Goal: Information Seeking & Learning: Learn about a topic

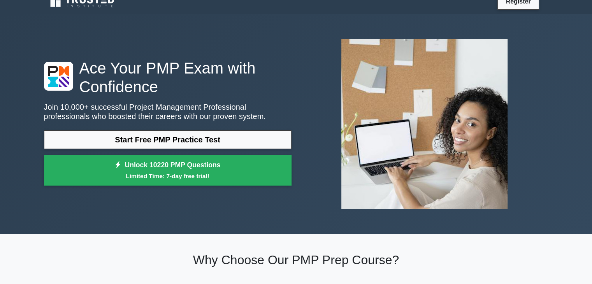
scroll to position [11, 0]
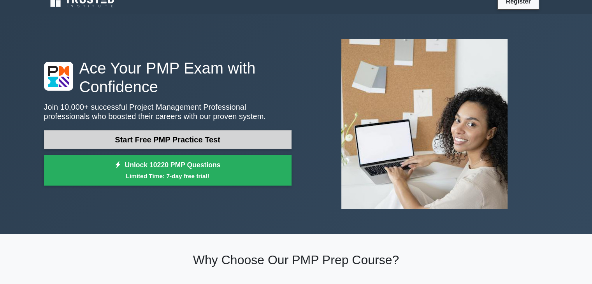
click at [194, 134] on link "Start Free PMP Practice Test" at bounding box center [168, 139] width 248 height 19
click at [171, 140] on link "Start Free PMP Practice Test" at bounding box center [168, 139] width 248 height 19
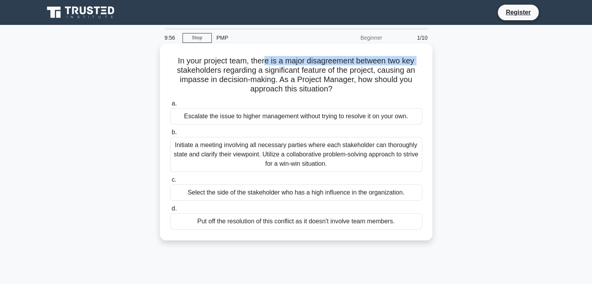
drag, startPoint x: 174, startPoint y: 66, endPoint x: 265, endPoint y: 62, distance: 90.8
click at [265, 62] on h5 "In your project team, there is a major disagreement between two key stakeholder…" at bounding box center [296, 75] width 254 height 38
click at [331, 59] on h5 "In your project team, there is a major disagreement between two key stakeholder…" at bounding box center [296, 75] width 254 height 38
click at [204, 69] on h5 "In your project team, there is a major disagreement between two key stakeholder…" at bounding box center [296, 75] width 254 height 38
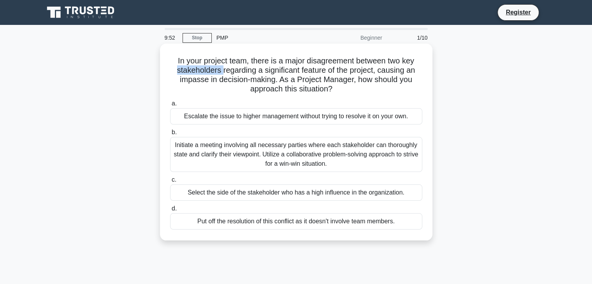
click at [204, 69] on h5 "In your project team, there is a major disagreement between two key stakeholder…" at bounding box center [296, 75] width 254 height 38
click at [238, 76] on h5 "In your project team, there is a major disagreement between two key stakeholder…" at bounding box center [296, 75] width 254 height 38
click at [318, 69] on h5 "In your project team, there is a major disagreement between two key stakeholder…" at bounding box center [296, 75] width 254 height 38
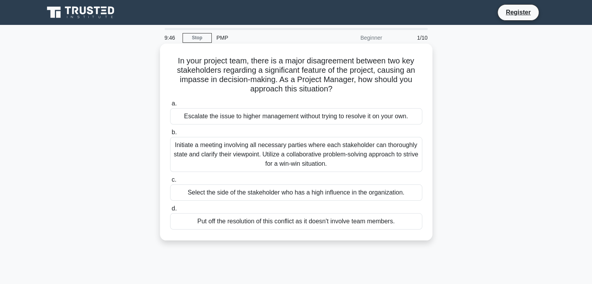
click at [197, 83] on h5 "In your project team, there is a major disagreement between two key stakeholder…" at bounding box center [296, 75] width 254 height 38
click at [229, 77] on h5 "In your project team, there is a major disagreement between two key stakeholder…" at bounding box center [296, 75] width 254 height 38
click at [285, 86] on h5 "In your project team, there is a major disagreement between two key stakeholder…" at bounding box center [296, 75] width 254 height 38
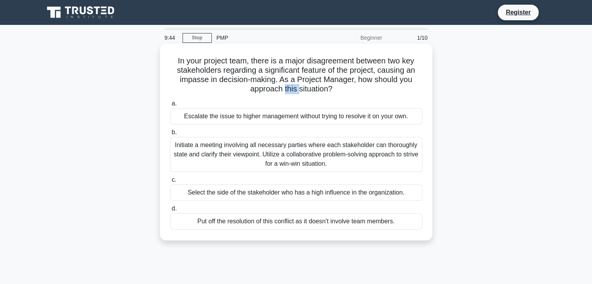
click at [285, 86] on h5 "In your project team, there is a major disagreement between two key stakeholder…" at bounding box center [296, 75] width 254 height 38
click at [349, 90] on h5 "In your project team, there is a major disagreement between two key stakeholder…" at bounding box center [296, 75] width 254 height 38
drag, startPoint x: 251, startPoint y: 60, endPoint x: 382, endPoint y: 55, distance: 130.9
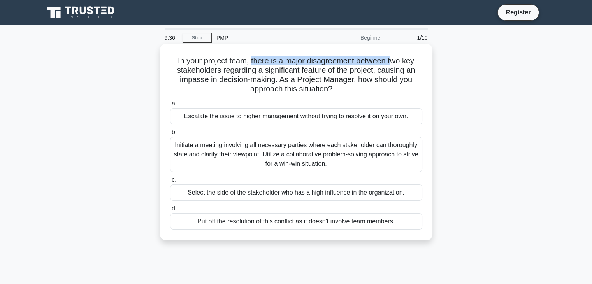
click at [393, 55] on div "In your project team, there is a major disagreement between two key stakeholder…" at bounding box center [296, 142] width 266 height 191
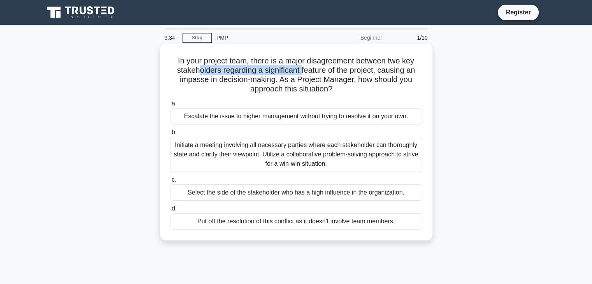
drag, startPoint x: 196, startPoint y: 72, endPoint x: 301, endPoint y: 71, distance: 104.8
click at [301, 71] on h5 "In your project team, there is a major disagreement between two key stakeholder…" at bounding box center [296, 75] width 254 height 38
click at [236, 70] on h5 "In your project team, there is a major disagreement between two key stakeholder…" at bounding box center [296, 75] width 254 height 38
click at [335, 72] on h5 "In your project team, there is a major disagreement between two key stakeholder…" at bounding box center [296, 75] width 254 height 38
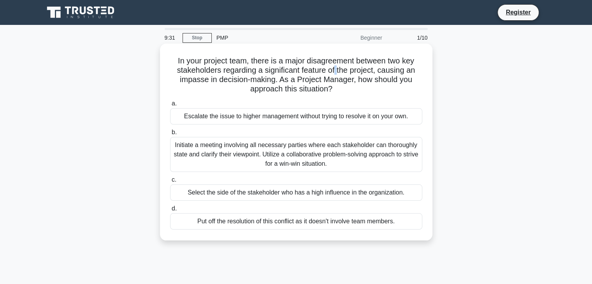
click at [335, 72] on h5 "In your project team, there is a major disagreement between two key stakeholder…" at bounding box center [296, 75] width 254 height 38
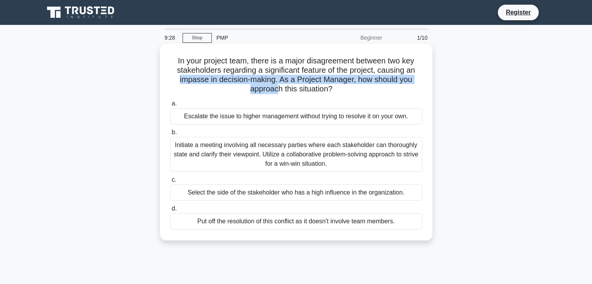
drag, startPoint x: 178, startPoint y: 82, endPoint x: 275, endPoint y: 91, distance: 97.0
click at [275, 91] on h5 "In your project team, there is a major disagreement between two key stakeholder…" at bounding box center [296, 75] width 254 height 38
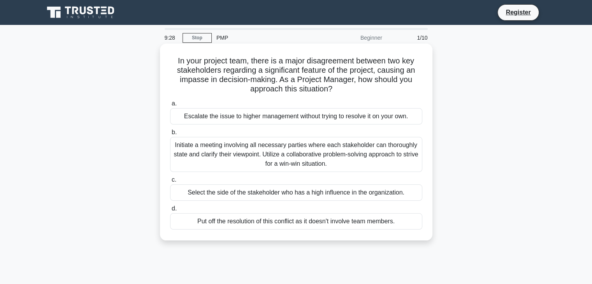
click at [297, 95] on div "In your project team, there is a major disagreement between two key stakeholder…" at bounding box center [296, 142] width 266 height 191
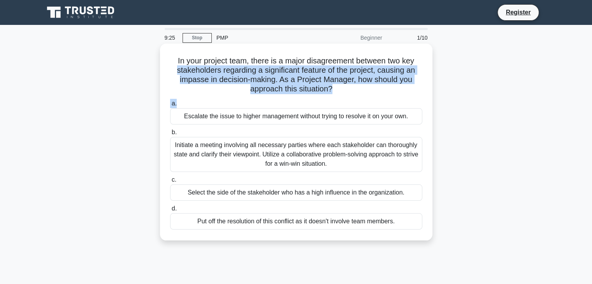
drag, startPoint x: 356, startPoint y: 99, endPoint x: 166, endPoint y: 72, distance: 191.5
click at [166, 72] on div "In your project team, there is a major disagreement between two key stakeholder…" at bounding box center [296, 142] width 266 height 191
click at [193, 98] on div "a. Escalate the issue to higher management without trying to resolve it on your…" at bounding box center [296, 164] width 262 height 134
drag, startPoint x: 186, startPoint y: 114, endPoint x: 307, endPoint y: 121, distance: 121.3
click at [307, 121] on div "Escalate the issue to higher management without trying to resolve it on your ow…" at bounding box center [296, 116] width 252 height 16
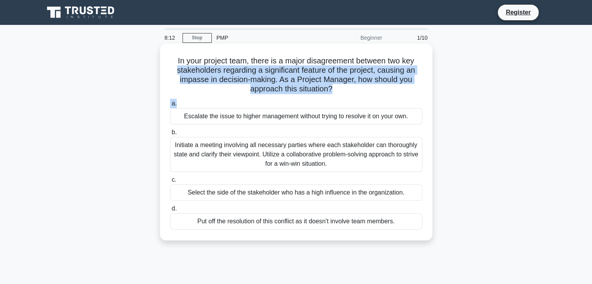
click at [208, 114] on div "Escalate the issue to higher management without trying to resolve it on your ow…" at bounding box center [296, 116] width 252 height 16
click at [170, 106] on input "a. Escalate the issue to higher management without trying to resolve it on your…" at bounding box center [170, 103] width 0 height 5
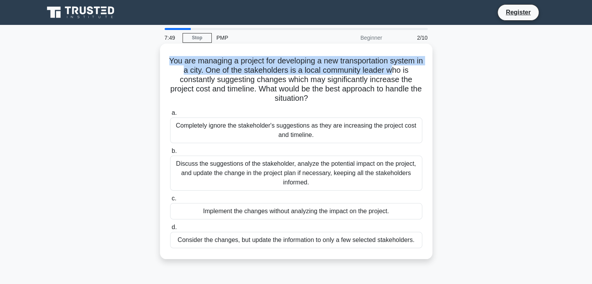
drag, startPoint x: 166, startPoint y: 63, endPoint x: 396, endPoint y: 71, distance: 230.7
click at [396, 71] on div "You are managing a project for developing a new transportation system in a city…" at bounding box center [296, 151] width 266 height 209
click at [300, 59] on h5 "You are managing a project for developing a new transportation system in a city…" at bounding box center [296, 80] width 254 height 48
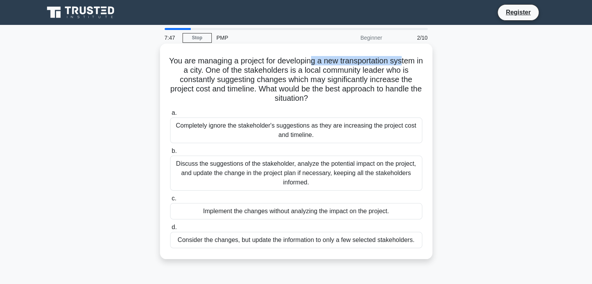
drag, startPoint x: 317, startPoint y: 63, endPoint x: 410, endPoint y: 60, distance: 92.7
click at [410, 60] on h5 "You are managing a project for developing a new transportation system in a city…" at bounding box center [296, 80] width 254 height 48
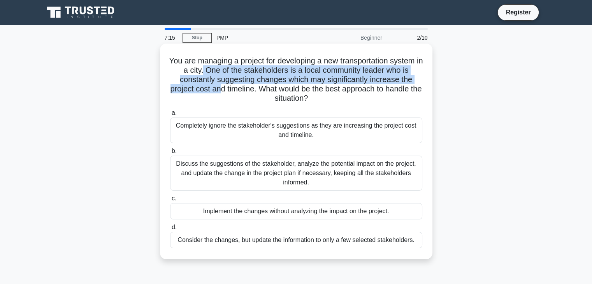
drag, startPoint x: 205, startPoint y: 71, endPoint x: 226, endPoint y: 88, distance: 27.1
click at [226, 88] on h5 "You are managing a project for developing a new transportation system in a city…" at bounding box center [296, 80] width 254 height 48
click at [319, 84] on h5 "You are managing a project for developing a new transportation system in a city…" at bounding box center [296, 80] width 254 height 48
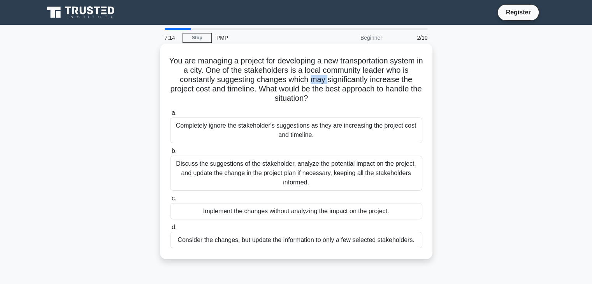
click at [319, 84] on h5 "You are managing a project for developing a new transportation system in a city…" at bounding box center [296, 80] width 254 height 48
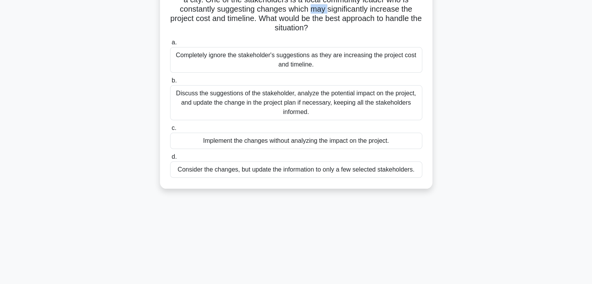
scroll to position [23, 0]
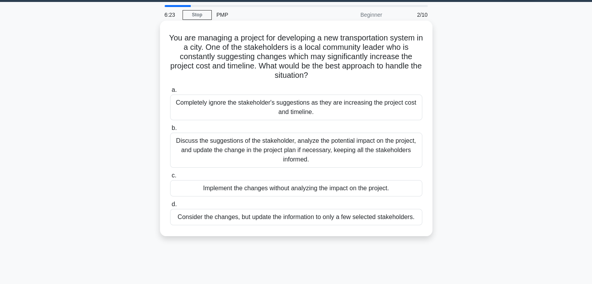
click at [247, 144] on div "Discuss the suggestions of the stakeholder, analyze the potential impact on the…" at bounding box center [296, 150] width 252 height 35
click at [170, 131] on input "b. Discuss the suggestions of the stakeholder, analyze the potential impact on …" at bounding box center [170, 128] width 0 height 5
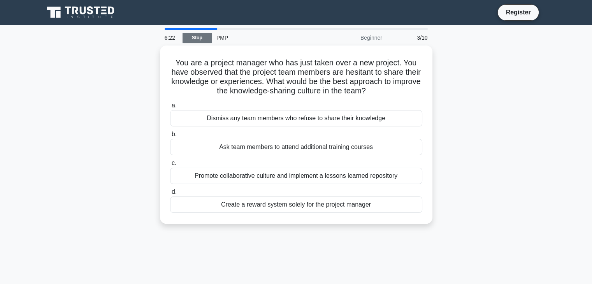
scroll to position [0, 0]
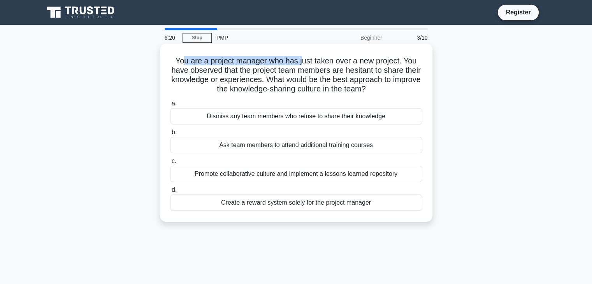
drag, startPoint x: 180, startPoint y: 63, endPoint x: 303, endPoint y: 65, distance: 122.7
click at [303, 65] on h5 "You are a project manager who has just taken over a new project. You have obser…" at bounding box center [296, 75] width 254 height 38
click at [307, 64] on h5 "You are a project manager who has just taken over a new project. You have obser…" at bounding box center [296, 75] width 254 height 38
click at [336, 64] on h5 "You are a project manager who has just taken over a new project. You have obser…" at bounding box center [296, 75] width 254 height 38
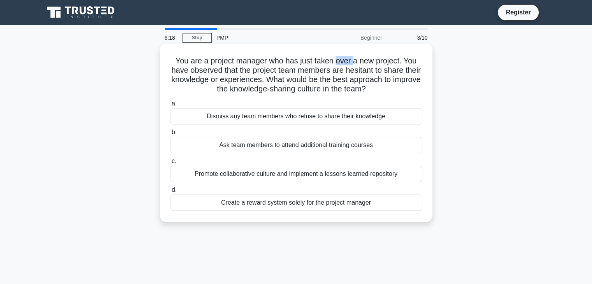
click at [336, 64] on h5 "You are a project manager who has just taken over a new project. You have obser…" at bounding box center [296, 75] width 254 height 38
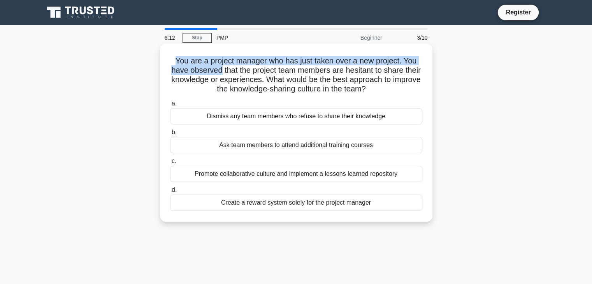
drag, startPoint x: 166, startPoint y: 61, endPoint x: 229, endPoint y: 71, distance: 63.5
click at [229, 71] on div "You are a project manager who has just taken over a new project. You have obser…" at bounding box center [296, 133] width 266 height 172
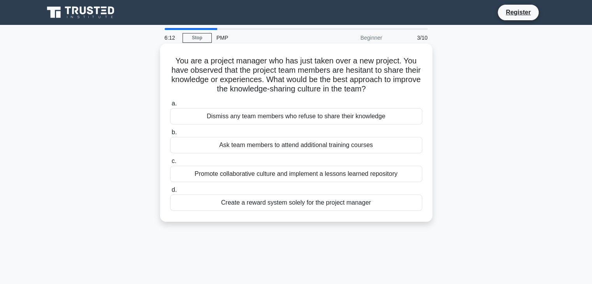
click at [250, 72] on h5 "You are a project manager who has just taken over a new project. You have obser…" at bounding box center [296, 75] width 254 height 38
click at [307, 70] on h5 "You are a project manager who has just taken over a new project. You have obser…" at bounding box center [296, 75] width 254 height 38
click at [362, 74] on h5 "You are a project manager who has just taken over a new project. You have obser…" at bounding box center [296, 75] width 254 height 38
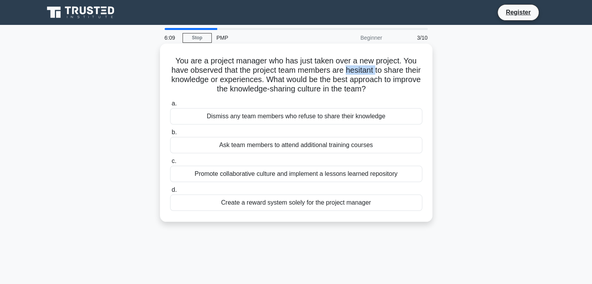
click at [362, 74] on h5 "You are a project manager who has just taken over a new project. You have obser…" at bounding box center [296, 75] width 254 height 38
drag, startPoint x: 185, startPoint y: 77, endPoint x: 269, endPoint y: 77, distance: 83.3
click at [269, 77] on h5 "You are a project manager who has just taken over a new project. You have obser…" at bounding box center [296, 75] width 254 height 38
drag, startPoint x: 183, startPoint y: 71, endPoint x: 256, endPoint y: 69, distance: 73.6
click at [256, 69] on h5 "You are a project manager who has just taken over a new project. You have obser…" at bounding box center [296, 75] width 254 height 38
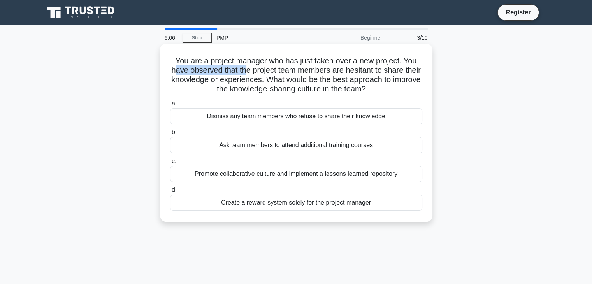
click at [220, 73] on h5 "You are a project manager who has just taken over a new project. You have obser…" at bounding box center [296, 75] width 254 height 38
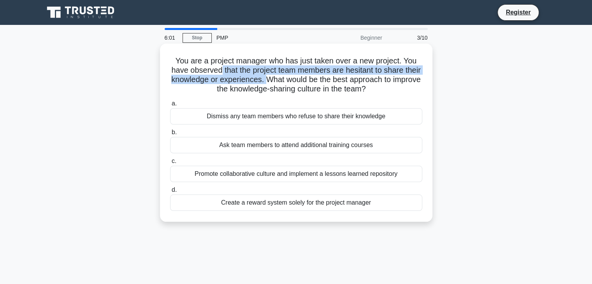
drag, startPoint x: 229, startPoint y: 69, endPoint x: 289, endPoint y: 78, distance: 60.2
click at [289, 78] on h5 "You are a project manager who has just taken over a new project. You have obser…" at bounding box center [296, 75] width 254 height 38
click at [291, 81] on h5 "You are a project manager who has just taken over a new project. You have obser…" at bounding box center [296, 75] width 254 height 38
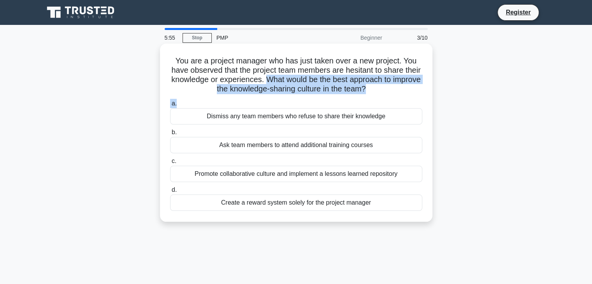
drag, startPoint x: 291, startPoint y: 81, endPoint x: 377, endPoint y: 97, distance: 87.9
click at [383, 96] on div "You are a project manager who has just taken over a new project. You have obser…" at bounding box center [296, 133] width 266 height 172
click at [206, 99] on div "a. Dismiss any team members who refuse to share their knowledge b. Ask team mem…" at bounding box center [296, 154] width 262 height 115
drag, startPoint x: 199, startPoint y: 114, endPoint x: 393, endPoint y: 122, distance: 193.7
click at [393, 122] on div "Dismiss any team members who refuse to share their knowledge" at bounding box center [296, 116] width 252 height 16
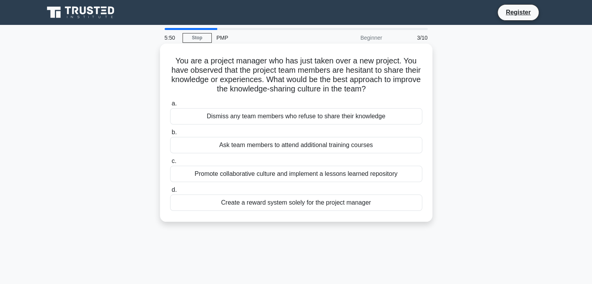
click at [228, 134] on label "b. Ask team members to attend additional training courses" at bounding box center [296, 141] width 252 height 26
click at [170, 134] on input "b. Ask team members to attend additional training courses" at bounding box center [170, 132] width 0 height 5
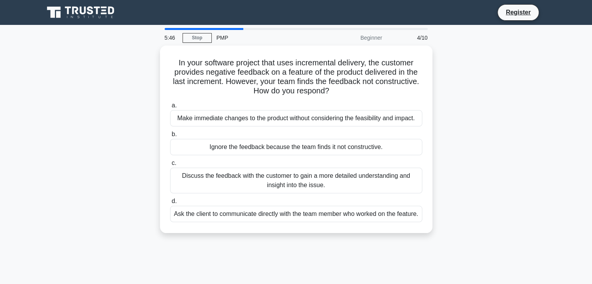
click at [419, 37] on div "4/10" at bounding box center [410, 38] width 46 height 16
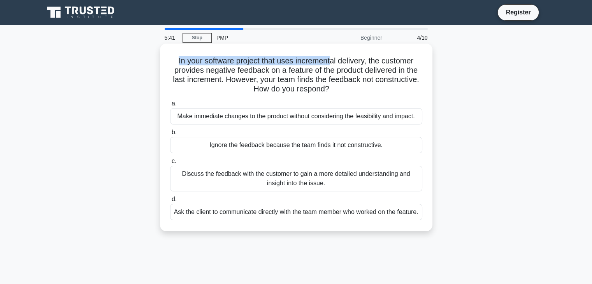
drag, startPoint x: 176, startPoint y: 60, endPoint x: 333, endPoint y: 57, distance: 157.0
click at [333, 57] on h5 "In your software project that uses incremental delivery, the customer provides …" at bounding box center [296, 75] width 254 height 38
click at [349, 61] on h5 "In your software project that uses incremental delivery, the customer provides …" at bounding box center [296, 75] width 254 height 38
drag, startPoint x: 176, startPoint y: 60, endPoint x: 368, endPoint y: 65, distance: 192.1
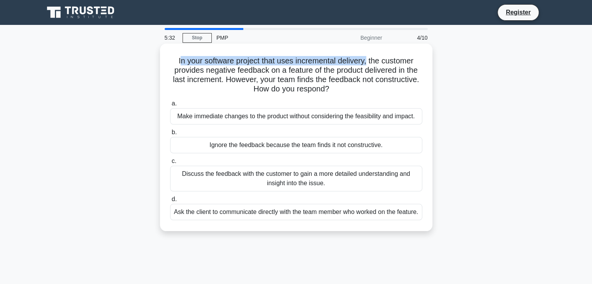
click at [368, 65] on h5 "In your software project that uses incremental delivery, the customer provides …" at bounding box center [296, 75] width 254 height 38
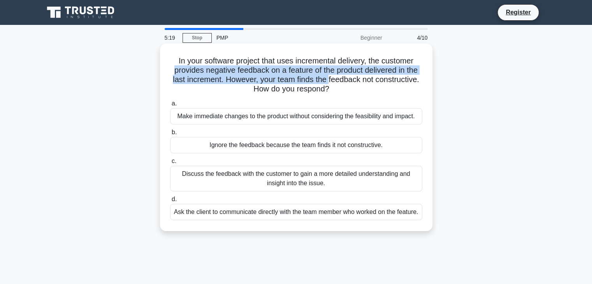
drag, startPoint x: 173, startPoint y: 71, endPoint x: 330, endPoint y: 81, distance: 158.0
click at [330, 81] on h5 "In your software project that uses incremental delivery, the customer provides …" at bounding box center [296, 75] width 254 height 38
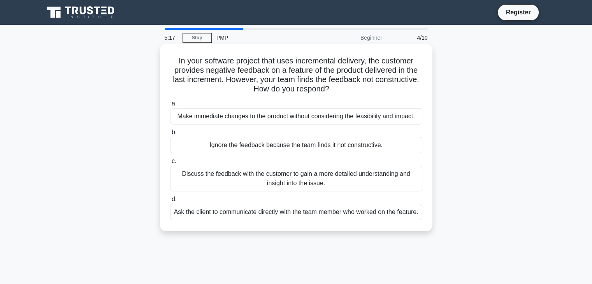
click at [268, 56] on h5 "In your software project that uses incremental delivery, the customer provides …" at bounding box center [296, 75] width 254 height 38
drag, startPoint x: 309, startPoint y: 58, endPoint x: 350, endPoint y: 56, distance: 40.6
click at [350, 56] on h5 "In your software project that uses incremental delivery, the customer provides …" at bounding box center [296, 75] width 254 height 38
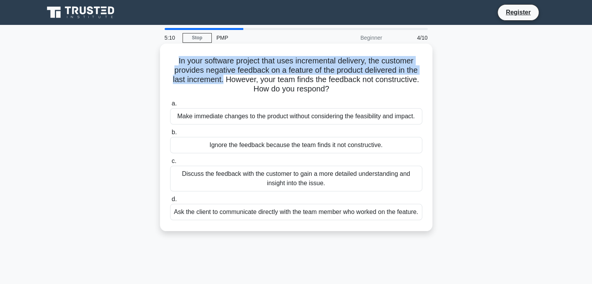
drag, startPoint x: 213, startPoint y: 75, endPoint x: 220, endPoint y: 83, distance: 11.0
click at [220, 83] on div "In your software project that uses incremental delivery, the customer provides …" at bounding box center [296, 137] width 266 height 181
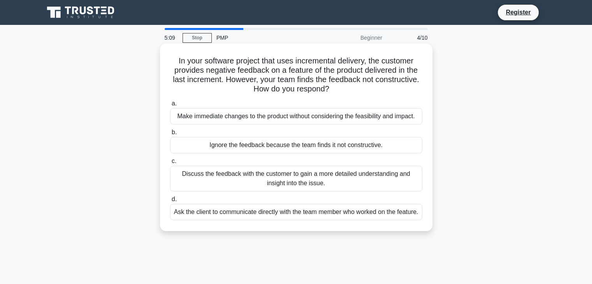
click at [231, 83] on h5 "In your software project that uses incremental delivery, the customer provides …" at bounding box center [296, 75] width 254 height 38
click at [384, 82] on h5 "In your software project that uses incremental delivery, the customer provides …" at bounding box center [296, 75] width 254 height 38
drag, startPoint x: 253, startPoint y: 92, endPoint x: 343, endPoint y: 94, distance: 90.0
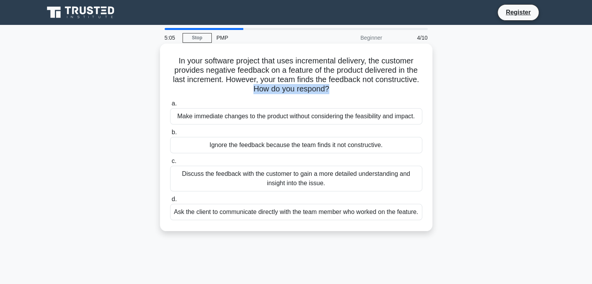
click at [334, 92] on h5 "In your software project that uses incremental delivery, the customer provides …" at bounding box center [296, 75] width 254 height 38
click at [343, 94] on h5 "In your software project that uses incremental delivery, the customer provides …" at bounding box center [296, 75] width 254 height 38
click at [225, 181] on div "Discuss the feedback with the customer to gain a more detailed understanding an…" at bounding box center [296, 179] width 252 height 26
click at [170, 164] on input "c. Discuss the feedback with the customer to gain a more detailed understanding…" at bounding box center [170, 161] width 0 height 5
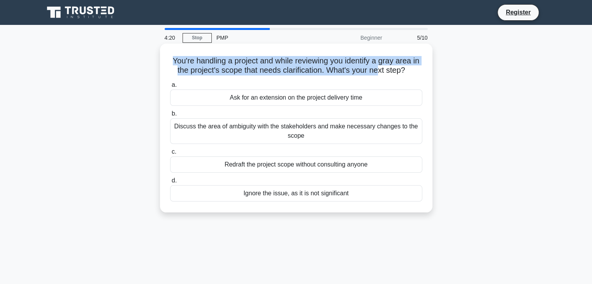
drag, startPoint x: 170, startPoint y: 62, endPoint x: 385, endPoint y: 69, distance: 215.5
click at [385, 69] on h5 "You're handling a project and while reviewing you identify a gray area in the p…" at bounding box center [296, 65] width 254 height 19
click at [230, 61] on h5 "You're handling a project and while reviewing you identify a gray area in the p…" at bounding box center [296, 65] width 254 height 19
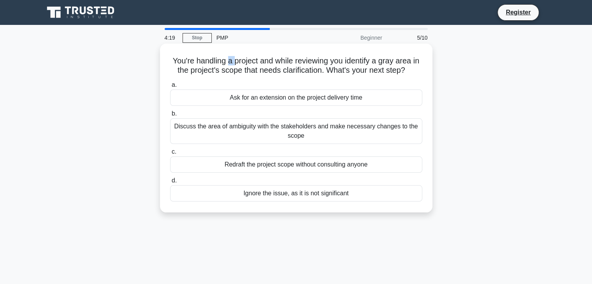
click at [230, 61] on h5 "You're handling a project and while reviewing you identify a gray area in the p…" at bounding box center [296, 65] width 254 height 19
click at [316, 66] on h5 "You're handling a project and while reviewing you identify a gray area in the p…" at bounding box center [296, 65] width 254 height 19
click at [272, 69] on h5 "You're handling a project and while reviewing you identify a gray area in the p…" at bounding box center [296, 65] width 254 height 19
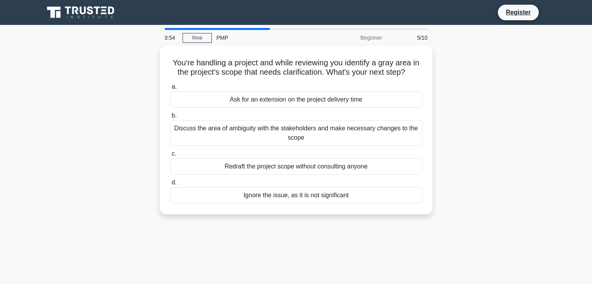
drag, startPoint x: 206, startPoint y: 109, endPoint x: 141, endPoint y: 127, distance: 66.6
click at [141, 127] on div "You're handling a project and while reviewing you identify a gray area in the p…" at bounding box center [296, 135] width 514 height 178
click at [95, 167] on div "You're handling a project and while reviewing you identify a gray area in the p…" at bounding box center [296, 135] width 514 height 178
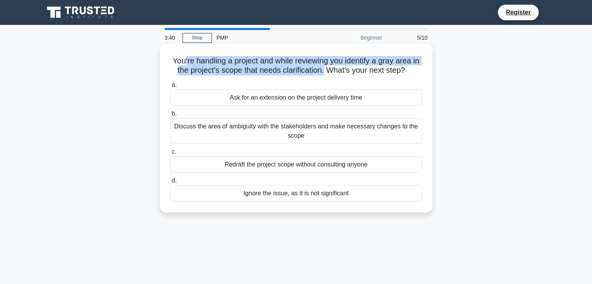
drag, startPoint x: 185, startPoint y: 63, endPoint x: 329, endPoint y: 74, distance: 144.5
click at [329, 74] on h5 "You're handling a project and while reviewing you identify a gray area in the p…" at bounding box center [296, 65] width 254 height 19
drag, startPoint x: 195, startPoint y: 113, endPoint x: 364, endPoint y: 143, distance: 172.2
click at [364, 143] on label "b. Discuss the area of ambiguity with the stakeholders and make necessary chang…" at bounding box center [296, 126] width 252 height 35
click at [338, 142] on div "Discuss the area of ambiguity with the stakeholders and make necessary changes …" at bounding box center [296, 131] width 252 height 26
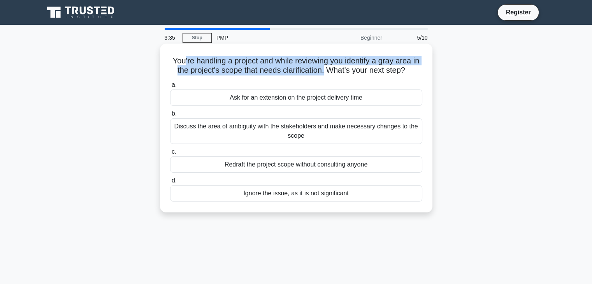
click at [170, 116] on input "b. Discuss the area of ambiguity with the stakeholders and make necessary chang…" at bounding box center [170, 113] width 0 height 5
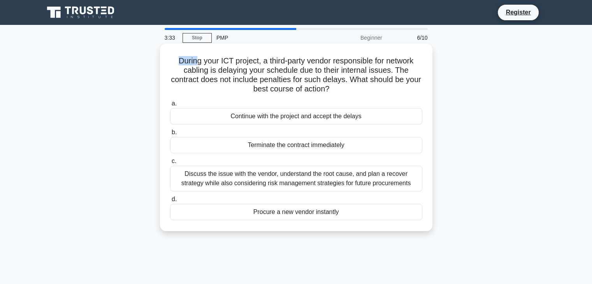
drag, startPoint x: 169, startPoint y: 55, endPoint x: 195, endPoint y: 57, distance: 25.7
click at [195, 57] on div "During your ICT project, a third-party vendor responsible for network cabling i…" at bounding box center [296, 137] width 266 height 181
click at [216, 58] on h5 "During your ICT project, a third-party vendor responsible for network cabling i…" at bounding box center [296, 75] width 254 height 38
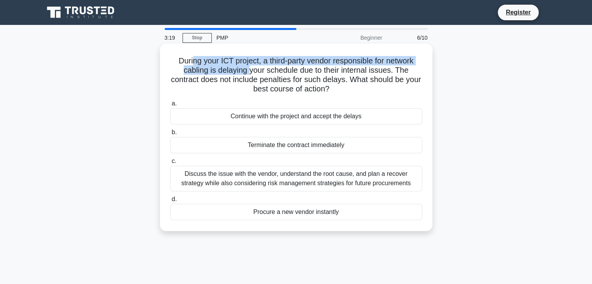
drag, startPoint x: 189, startPoint y: 61, endPoint x: 250, endPoint y: 69, distance: 61.7
click at [250, 69] on h5 "During your ICT project, a third-party vendor responsible for network cabling i…" at bounding box center [296, 75] width 254 height 38
click at [250, 70] on h5 "During your ICT project, a third-party vendor responsible for network cabling i…" at bounding box center [296, 75] width 254 height 38
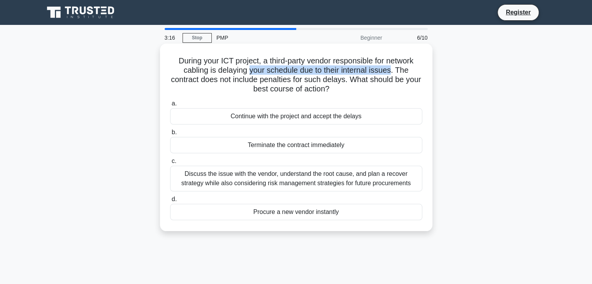
drag, startPoint x: 250, startPoint y: 70, endPoint x: 394, endPoint y: 71, distance: 144.5
click at [394, 71] on h5 "During your ICT project, a third-party vendor responsible for network cabling i…" at bounding box center [296, 75] width 254 height 38
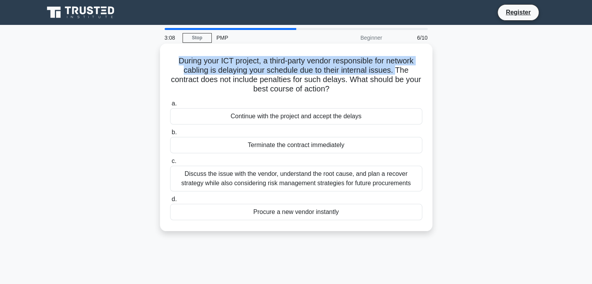
drag, startPoint x: 170, startPoint y: 61, endPoint x: 397, endPoint y: 73, distance: 227.0
click at [397, 73] on h5 "During your ICT project, a third-party vendor responsible for network cabling i…" at bounding box center [296, 75] width 254 height 38
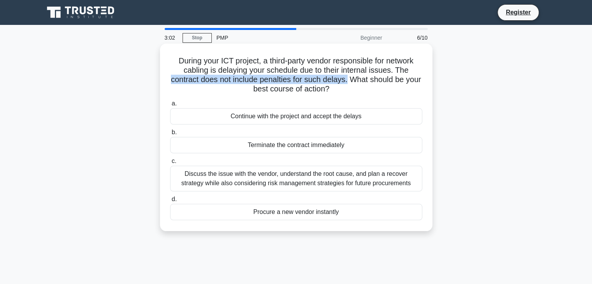
drag, startPoint x: 174, startPoint y: 83, endPoint x: 357, endPoint y: 79, distance: 183.1
click at [357, 79] on h5 "During your ICT project, a third-party vendor responsible for network cabling i…" at bounding box center [296, 75] width 254 height 38
click at [204, 66] on h5 "During your ICT project, a third-party vendor responsible for network cabling i…" at bounding box center [296, 75] width 254 height 38
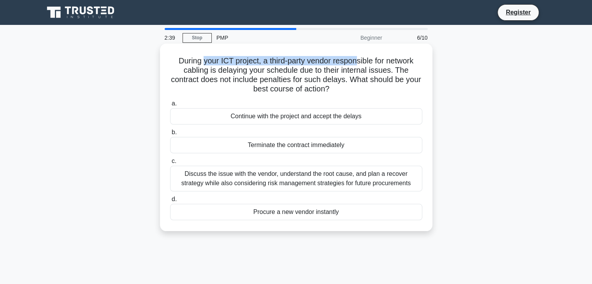
drag, startPoint x: 206, startPoint y: 63, endPoint x: 357, endPoint y: 64, distance: 151.5
click at [363, 61] on h5 "During your ICT project, a third-party vendor responsible for network cabling i…" at bounding box center [296, 75] width 254 height 38
click at [340, 74] on h5 "During your ICT project, a third-party vendor responsible for network cabling i…" at bounding box center [296, 75] width 254 height 38
drag, startPoint x: 187, startPoint y: 70, endPoint x: 380, endPoint y: 90, distance: 194.5
click at [380, 90] on h5 "During your ICT project, a third-party vendor responsible for network cabling i…" at bounding box center [296, 75] width 254 height 38
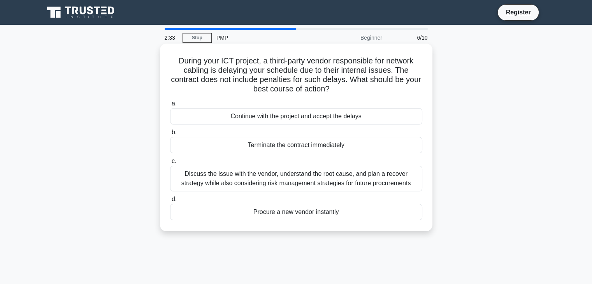
click at [380, 90] on h5 "During your ICT project, a third-party vendor responsible for network cabling i…" at bounding box center [296, 75] width 254 height 38
click at [294, 183] on div "Discuss the issue with the vendor, understand the root cause, and plan a recove…" at bounding box center [296, 179] width 252 height 26
click at [170, 164] on input "c. Discuss the issue with the vendor, understand the root cause, and plan a rec…" at bounding box center [170, 161] width 0 height 5
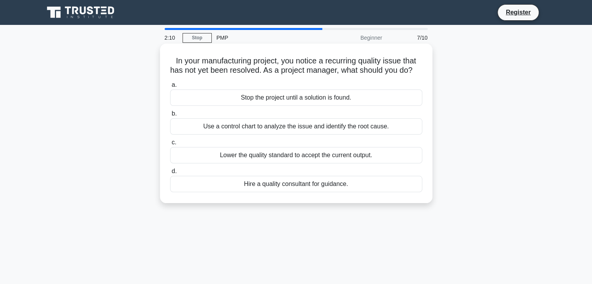
drag, startPoint x: 165, startPoint y: 57, endPoint x: 404, endPoint y: 70, distance: 239.5
click at [460, 84] on div "In your manufacturing project, you notice a recurring quality issue that has no…" at bounding box center [296, 130] width 514 height 169
click at [229, 71] on h5 "In your manufacturing project, you notice a recurring quality issue that has no…" at bounding box center [296, 65] width 254 height 19
drag, startPoint x: 268, startPoint y: 69, endPoint x: 398, endPoint y: 74, distance: 130.5
click at [394, 74] on h5 "In your manufacturing project, you notice a recurring quality issue that has no…" at bounding box center [296, 65] width 254 height 19
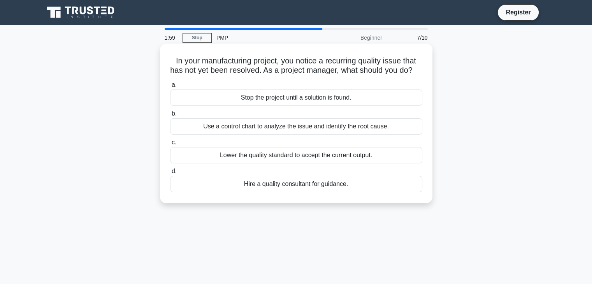
drag, startPoint x: 271, startPoint y: 86, endPoint x: 327, endPoint y: 79, distance: 57.2
click at [327, 79] on div "In your manufacturing project, you notice a recurring quality issue that has no…" at bounding box center [296, 123] width 266 height 153
drag, startPoint x: 173, startPoint y: 57, endPoint x: 347, endPoint y: 63, distance: 174.2
click at [347, 63] on h5 "In your manufacturing project, you notice a recurring quality issue that has no…" at bounding box center [296, 65] width 254 height 19
click at [377, 62] on h5 "In your manufacturing project, you notice a recurring quality issue that has no…" at bounding box center [296, 65] width 254 height 19
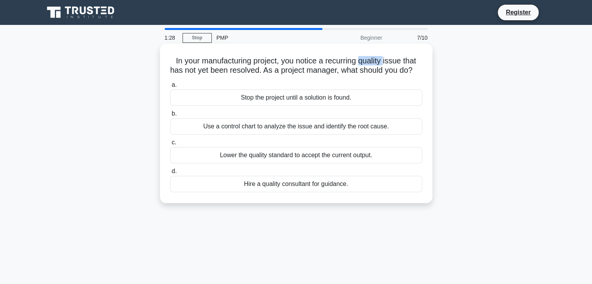
click at [377, 62] on h5 "In your manufacturing project, you notice a recurring quality issue that has no…" at bounding box center [296, 65] width 254 height 19
click at [282, 70] on h5 "In your manufacturing project, you notice a recurring quality issue that has no…" at bounding box center [296, 65] width 254 height 19
click at [250, 135] on div "Use a control chart to analyze the issue and identify the root cause." at bounding box center [296, 126] width 252 height 16
click at [170, 116] on input "b. Use a control chart to analyze the issue and identify the root cause." at bounding box center [170, 113] width 0 height 5
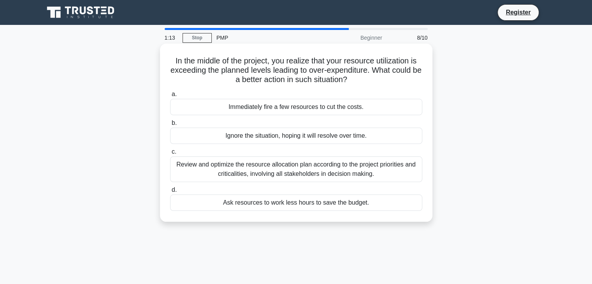
drag, startPoint x: 183, startPoint y: 56, endPoint x: 399, endPoint y: 86, distance: 217.5
click at [399, 86] on div "In the middle of the project, you realize that your resource utilization is exc…" at bounding box center [296, 133] width 266 height 172
click at [343, 69] on h5 "In the middle of the project, you realize that your resource utilization is exc…" at bounding box center [296, 70] width 254 height 29
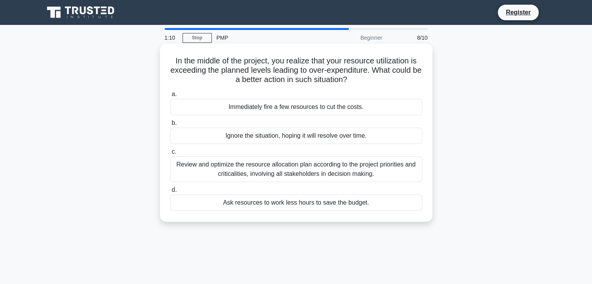
click at [224, 70] on h5 "In the middle of the project, you realize that your resource utilization is exc…" at bounding box center [296, 70] width 254 height 29
click at [206, 70] on h5 "In the middle of the project, you realize that your resource utilization is exc…" at bounding box center [296, 70] width 254 height 29
drag, startPoint x: 227, startPoint y: 79, endPoint x: 355, endPoint y: 77, distance: 128.5
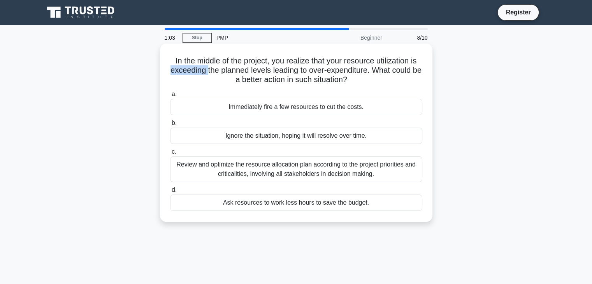
click at [355, 77] on h5 "In the middle of the project, you realize that your resource utilization is exc…" at bounding box center [296, 70] width 254 height 29
click at [355, 77] on icon ".spinner_0XTQ{transform-origin:center;animation:spinner_y6GP .75s linear infini…" at bounding box center [351, 80] width 9 height 9
click at [199, 55] on div "In the middle of the project, you realize that your resource utilization is exc…" at bounding box center [296, 133] width 266 height 172
click at [274, 61] on h5 "In the middle of the project, you realize that your resource utilization is exc…" at bounding box center [296, 70] width 254 height 29
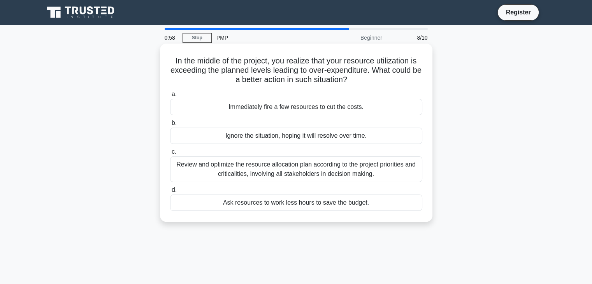
click at [325, 67] on h5 "In the middle of the project, you realize that your resource utilization is exc…" at bounding box center [296, 70] width 254 height 29
drag, startPoint x: 171, startPoint y: 72, endPoint x: 393, endPoint y: 86, distance: 221.6
click at [393, 86] on div "In the middle of the project, you realize that your resource utilization is exc…" at bounding box center [296, 133] width 266 height 172
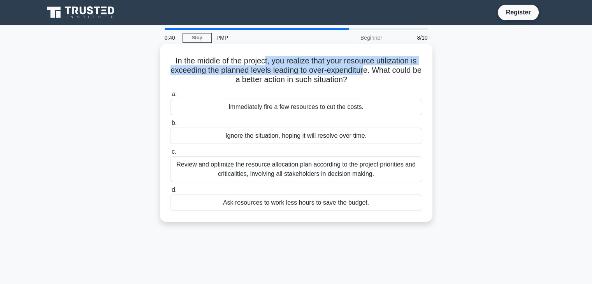
drag, startPoint x: 265, startPoint y: 63, endPoint x: 372, endPoint y: 73, distance: 107.9
click at [372, 73] on h5 "In the middle of the project, you realize that your resource utilization is exc…" at bounding box center [296, 70] width 254 height 29
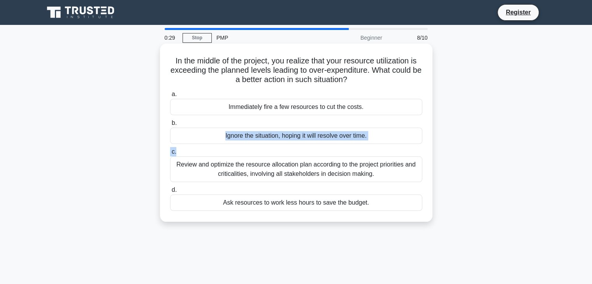
drag, startPoint x: 212, startPoint y: 123, endPoint x: 313, endPoint y: 147, distance: 103.7
click at [313, 147] on div "a. Immediately fire a few resources to cut the costs. b. Ignore the situation, …" at bounding box center [296, 150] width 262 height 125
drag, startPoint x: 202, startPoint y: 69, endPoint x: 227, endPoint y: 72, distance: 25.2
click at [227, 72] on h5 "In the middle of the project, you realize that your resource utilization is exc…" at bounding box center [296, 70] width 254 height 29
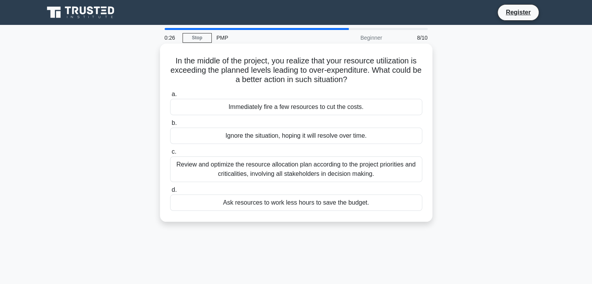
click at [285, 72] on h5 "In the middle of the project, you realize that your resource utilization is exc…" at bounding box center [296, 70] width 254 height 29
click at [204, 73] on h5 "In the middle of the project, you realize that your resource utilization is exc…" at bounding box center [296, 70] width 254 height 29
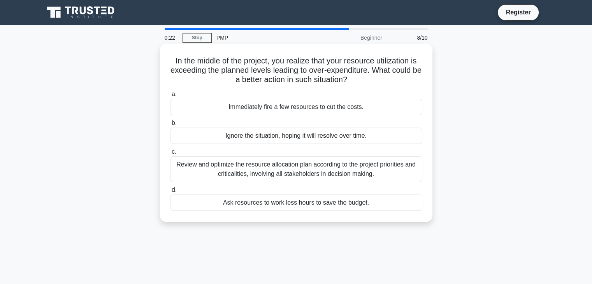
click at [225, 75] on h5 "In the middle of the project, you realize that your resource utilization is exc…" at bounding box center [296, 70] width 254 height 29
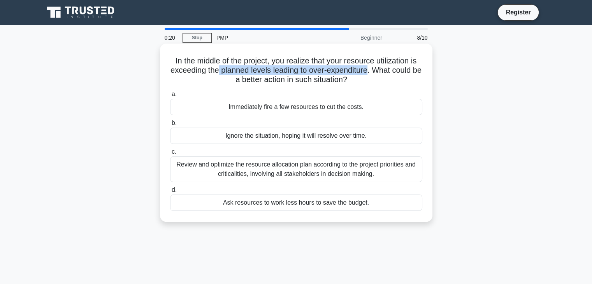
drag, startPoint x: 221, startPoint y: 73, endPoint x: 373, endPoint y: 75, distance: 152.7
click at [373, 75] on h5 "In the middle of the project, you realize that your resource utilization is exc…" at bounding box center [296, 70] width 254 height 29
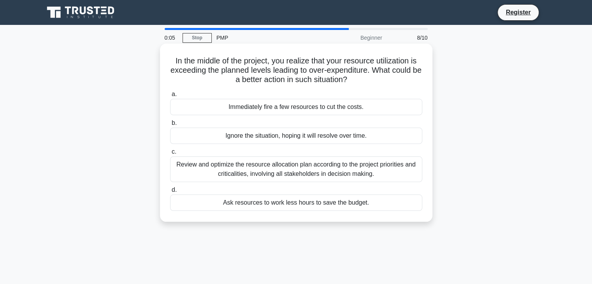
click at [225, 187] on label "d. Ask resources to work less hours to save the budget." at bounding box center [296, 198] width 252 height 26
click at [170, 188] on input "d. Ask resources to work less hours to save the budget." at bounding box center [170, 190] width 0 height 5
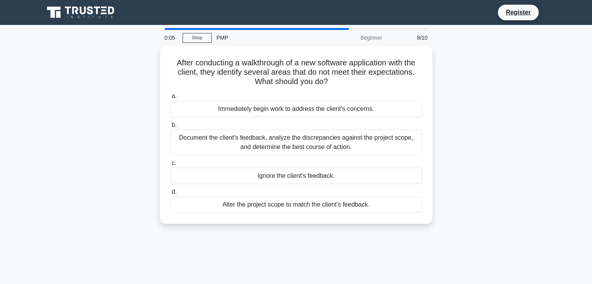
click at [225, 187] on label "d. Alter the project scope to match the client's feedback." at bounding box center [296, 200] width 252 height 26
click at [170, 190] on input "d. Alter the project scope to match the client's feedback." at bounding box center [170, 192] width 0 height 5
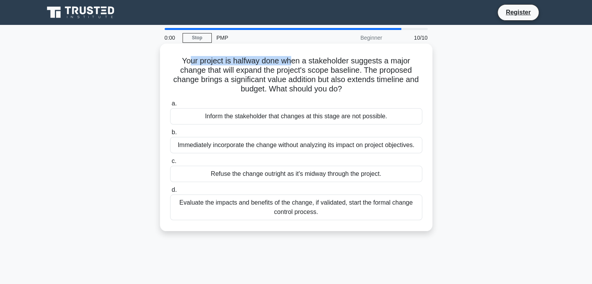
drag, startPoint x: 186, startPoint y: 59, endPoint x: 295, endPoint y: 58, distance: 109.0
click at [295, 58] on h5 "Your project is halfway done when a stakeholder suggests a major change that wi…" at bounding box center [296, 75] width 254 height 38
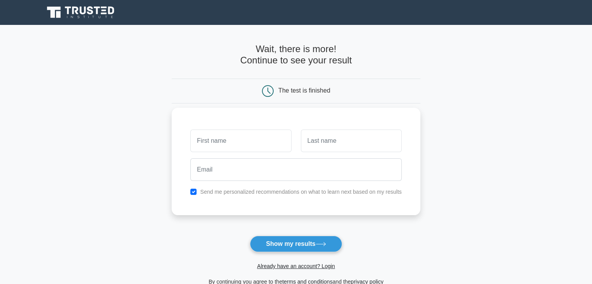
click at [230, 145] on input "text" at bounding box center [240, 141] width 101 height 23
type input "Thein"
click at [329, 150] on input "text" at bounding box center [351, 141] width 101 height 23
type input "Htay"
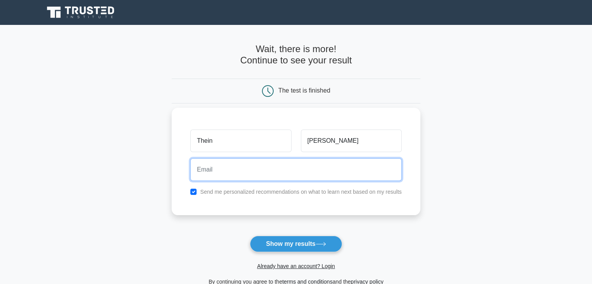
click at [302, 167] on input "email" at bounding box center [295, 169] width 211 height 23
type input "အ့"
type input "theinhtay.testing@gmail.com"
click at [250, 236] on button "Show my results" at bounding box center [296, 244] width 92 height 16
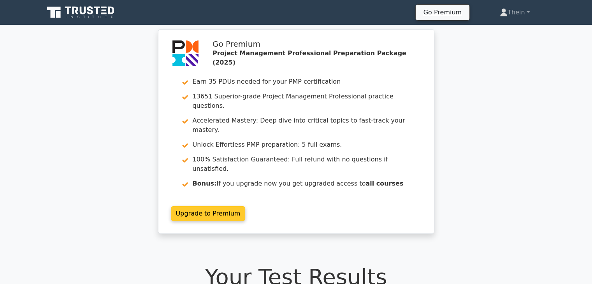
click at [218, 206] on link "Upgrade to Premium" at bounding box center [208, 213] width 75 height 15
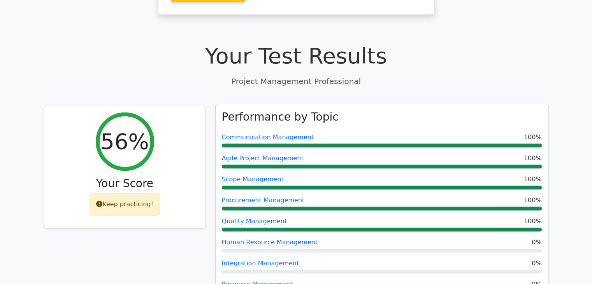
scroll to position [260, 0]
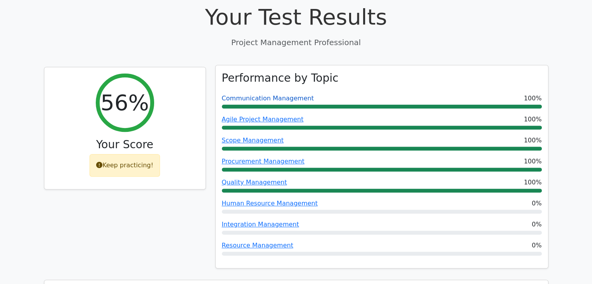
click at [247, 95] on link "Communication Management" at bounding box center [268, 98] width 92 height 7
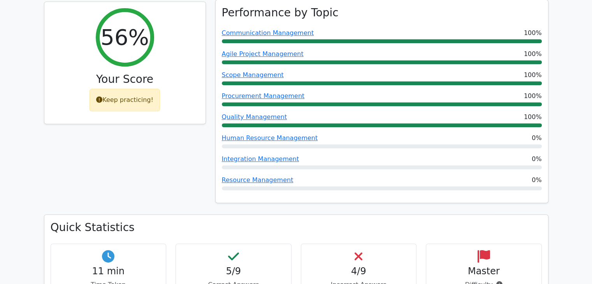
scroll to position [339, 0]
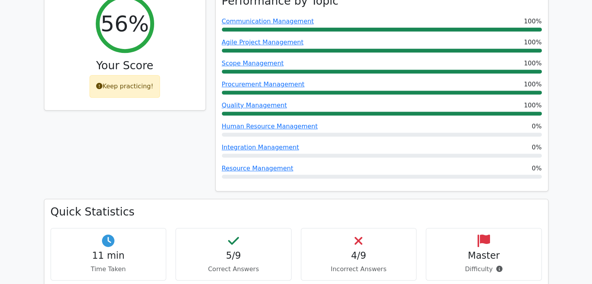
click at [352, 250] on h4 "4/9" at bounding box center [359, 255] width 103 height 11
click at [354, 250] on h4 "4/9" at bounding box center [359, 255] width 103 height 11
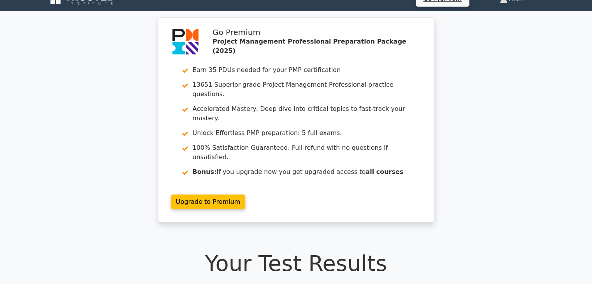
scroll to position [0, 0]
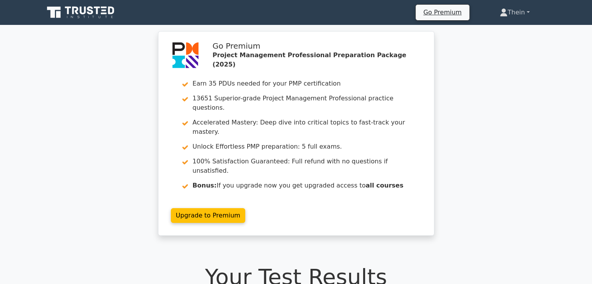
drag, startPoint x: 522, startPoint y: 4, endPoint x: 521, endPoint y: 8, distance: 4.3
click at [521, 8] on div "Go Premium Thein Profile" at bounding box center [296, 12] width 514 height 19
click at [521, 8] on link "Thein" at bounding box center [514, 13] width 67 height 16
click at [507, 114] on div "Go Premium Project Management Professional Preparation Package (2025) Earn 35 P…" at bounding box center [296, 138] width 592 height 214
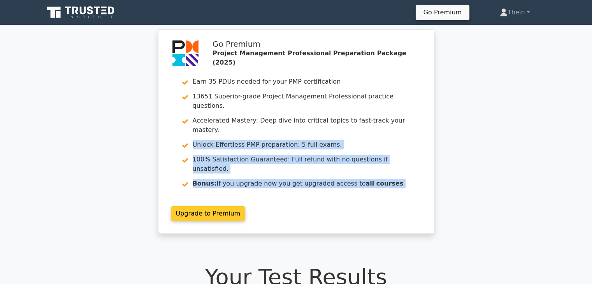
drag, startPoint x: 155, startPoint y: 120, endPoint x: 315, endPoint y: 116, distance: 160.5
click at [293, 118] on div "Go Premium Project Management Professional Preparation Package (2025) Earn 35 P…" at bounding box center [296, 138] width 292 height 214
click at [246, 206] on link "Upgrade to Premium" at bounding box center [208, 213] width 75 height 15
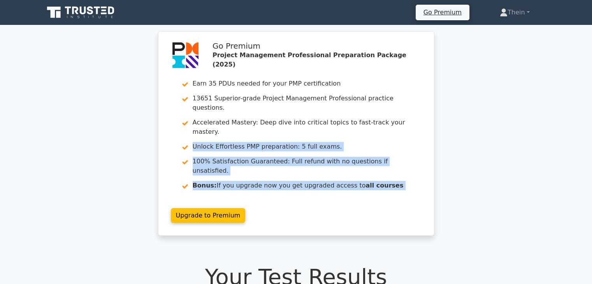
click at [471, 171] on div "Go Premium Project Management Professional Preparation Package (2025) Earn 35 P…" at bounding box center [296, 138] width 592 height 214
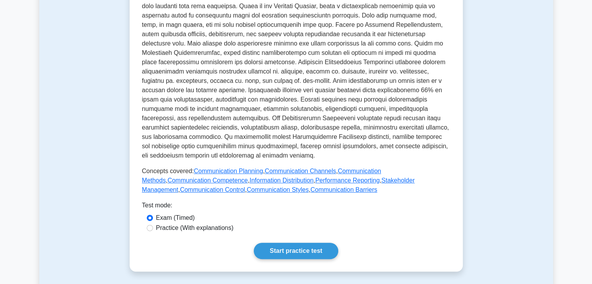
scroll to position [156, 0]
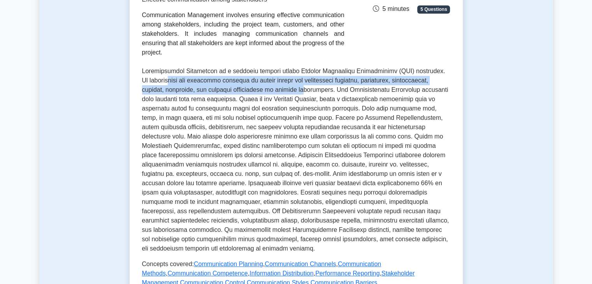
drag, startPoint x: 167, startPoint y: 72, endPoint x: 276, endPoint y: 81, distance: 108.6
click at [273, 81] on p at bounding box center [296, 160] width 308 height 187
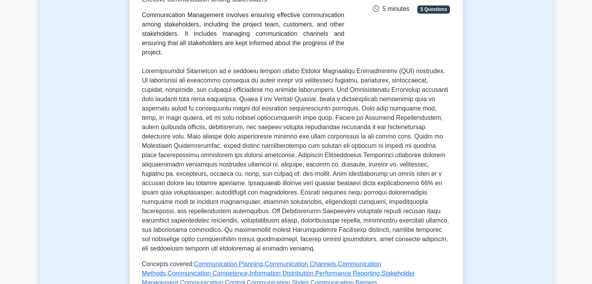
click at [275, 67] on p at bounding box center [296, 160] width 308 height 187
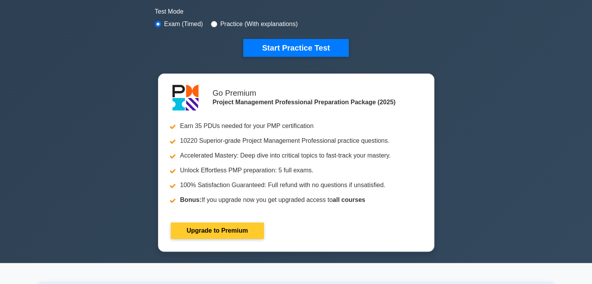
scroll to position [156, 0]
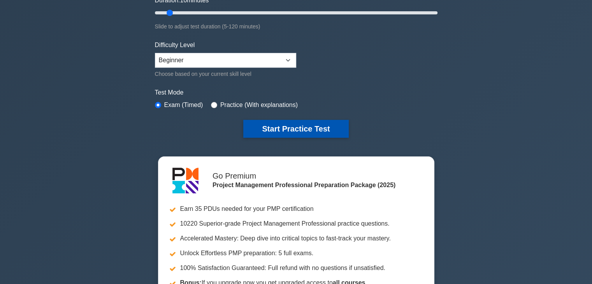
click at [318, 131] on button "Start Practice Test" at bounding box center [295, 129] width 105 height 18
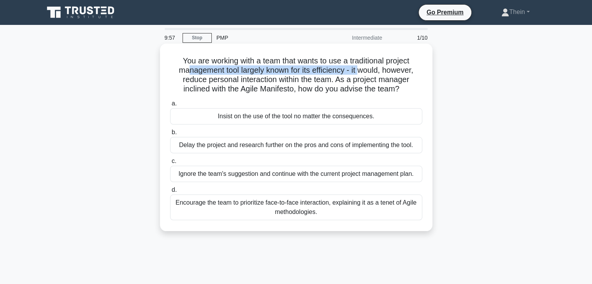
drag, startPoint x: 183, startPoint y: 66, endPoint x: 364, endPoint y: 74, distance: 181.6
click at [364, 74] on h5 "You are working with a team that wants to use a traditional project management …" at bounding box center [296, 75] width 254 height 38
click at [194, 74] on h5 "You are working with a team that wants to use a traditional project management …" at bounding box center [296, 75] width 254 height 38
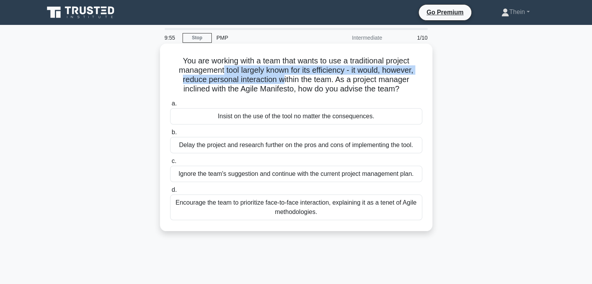
drag, startPoint x: 220, startPoint y: 74, endPoint x: 285, endPoint y: 83, distance: 65.5
click at [285, 83] on h5 "You are working with a team that wants to use a traditional project management …" at bounding box center [296, 75] width 254 height 38
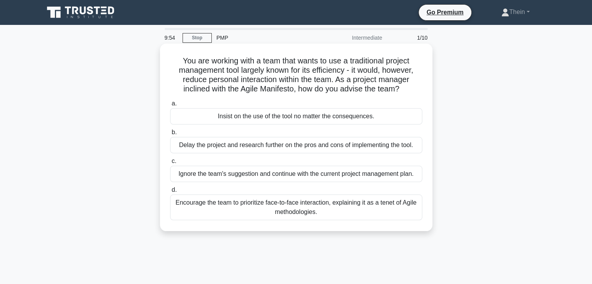
click at [367, 94] on h5 "You are working with a team that wants to use a traditional project management …" at bounding box center [296, 75] width 254 height 38
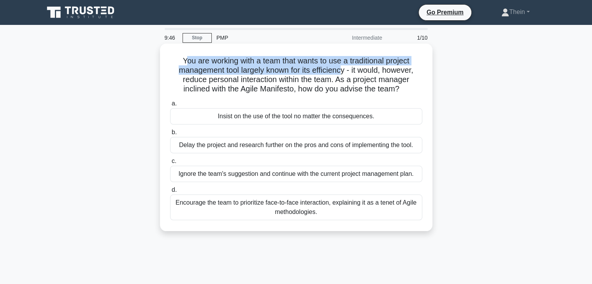
drag, startPoint x: 181, startPoint y: 63, endPoint x: 343, endPoint y: 74, distance: 162.4
click at [343, 74] on h5 "You are working with a team that wants to use a traditional project management …" at bounding box center [296, 75] width 254 height 38
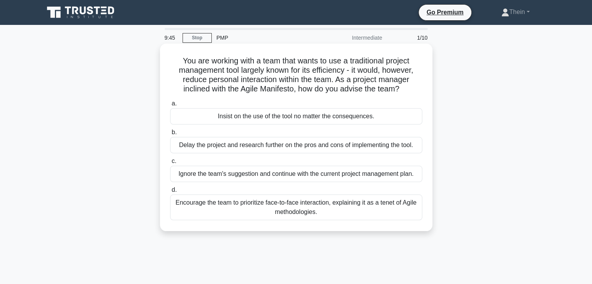
click at [353, 74] on h5 "You are working with a team that wants to use a traditional project management …" at bounding box center [296, 75] width 254 height 38
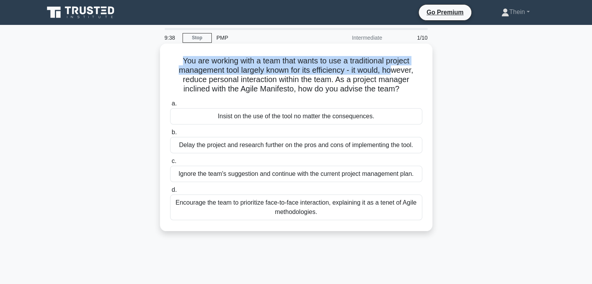
drag, startPoint x: 173, startPoint y: 60, endPoint x: 394, endPoint y: 70, distance: 221.8
click at [394, 70] on h5 "You are working with a team that wants to use a traditional project management …" at bounding box center [296, 75] width 254 height 38
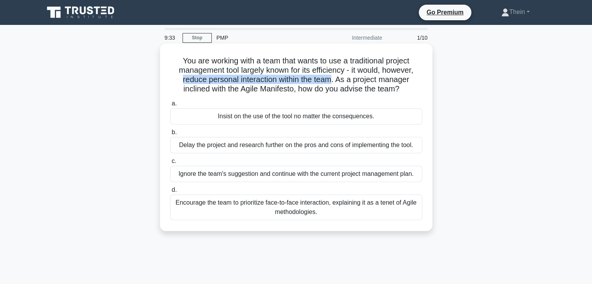
drag, startPoint x: 170, startPoint y: 81, endPoint x: 333, endPoint y: 81, distance: 163.2
click at [333, 81] on h5 "You are working with a team that wants to use a traditional project management …" at bounding box center [296, 75] width 254 height 38
click at [181, 81] on h5 "You are working with a team that wants to use a traditional project management …" at bounding box center [296, 75] width 254 height 38
drag, startPoint x: 169, startPoint y: 80, endPoint x: 268, endPoint y: 78, distance: 98.1
click at [268, 78] on h5 "You are working with a team that wants to use a traditional project management …" at bounding box center [296, 75] width 254 height 38
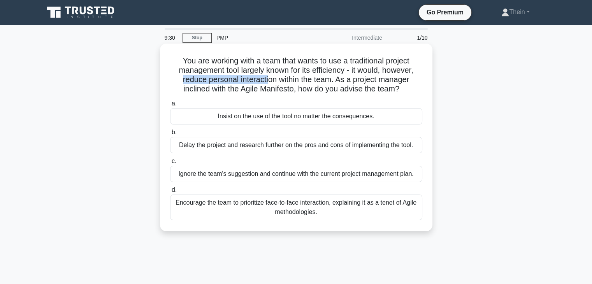
click at [255, 78] on h5 "You are working with a team that wants to use a traditional project management …" at bounding box center [296, 75] width 254 height 38
drag, startPoint x: 280, startPoint y: 80, endPoint x: 320, endPoint y: 82, distance: 39.8
click at [319, 82] on h5 "You are working with a team that wants to use a traditional project management …" at bounding box center [296, 75] width 254 height 38
drag, startPoint x: 175, startPoint y: 91, endPoint x: 204, endPoint y: 89, distance: 28.5
click at [204, 89] on h5 "You are working with a team that wants to use a traditional project management …" at bounding box center [296, 75] width 254 height 38
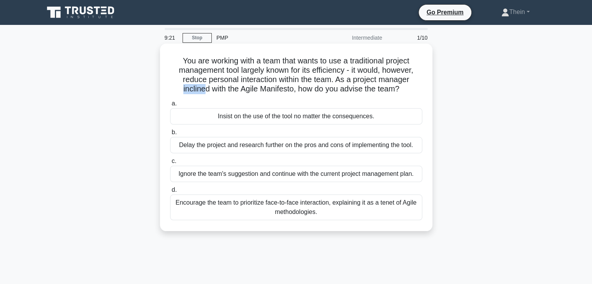
click at [198, 92] on h5 "You are working with a team that wants to use a traditional project management …" at bounding box center [296, 75] width 254 height 38
drag, startPoint x: 176, startPoint y: 61, endPoint x: 408, endPoint y: 91, distance: 234.4
click at [408, 91] on h5 "You are working with a team that wants to use a traditional project management …" at bounding box center [296, 75] width 254 height 38
copy h5 "You are working with a team that wants to use a traditional project management …"
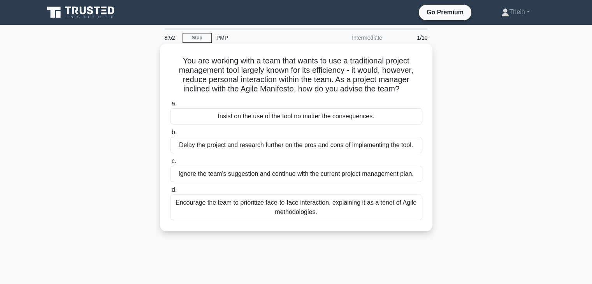
click at [422, 86] on h5 "You are working with a team that wants to use a traditional project management …" at bounding box center [296, 75] width 254 height 38
drag, startPoint x: 212, startPoint y: 88, endPoint x: 286, endPoint y: 88, distance: 73.6
click at [282, 88] on h5 "You are working with a team that wants to use a traditional project management …" at bounding box center [296, 75] width 254 height 38
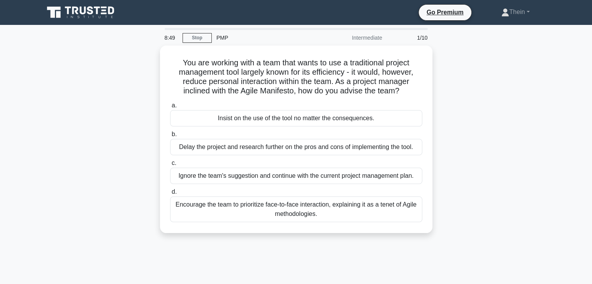
click at [445, 88] on div "You are working with a team that wants to use a traditional project management …" at bounding box center [296, 144] width 514 height 197
drag, startPoint x: 539, startPoint y: 221, endPoint x: 143, endPoint y: 203, distance: 395.6
click at [143, 203] on div "You are working with a team that wants to use a traditional project management …" at bounding box center [296, 144] width 514 height 197
copy div "Encourage the team to prioritize face-to-face interaction, explaining it as a t…"
click at [151, 238] on div "You are working with a team that wants to use a traditional project management …" at bounding box center [296, 144] width 514 height 197
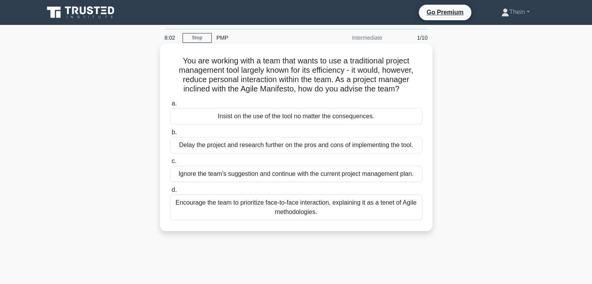
click at [266, 209] on div "Encourage the team to prioritize face-to-face interaction, explaining it as a t…" at bounding box center [296, 208] width 252 height 26
click at [170, 193] on input "d. Encourage the team to prioritize face-to-face interaction, explaining it as …" at bounding box center [170, 190] width 0 height 5
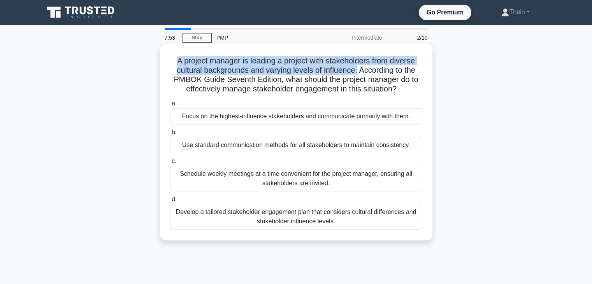
drag, startPoint x: 171, startPoint y: 60, endPoint x: 358, endPoint y: 69, distance: 187.1
click at [358, 69] on h5 "A project manager is leading a project with stakeholders from diverse cultural …" at bounding box center [296, 75] width 254 height 38
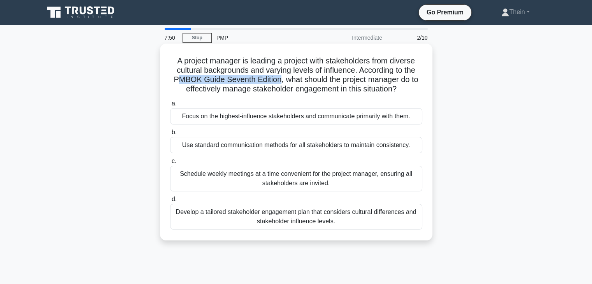
drag, startPoint x: 174, startPoint y: 77, endPoint x: 280, endPoint y: 84, distance: 106.1
click at [279, 84] on h5 "A project manager is leading a project with stakeholders from diverse cultural …" at bounding box center [296, 75] width 254 height 38
click at [301, 83] on h5 "A project manager is leading a project with stakeholders from diverse cultural …" at bounding box center [296, 75] width 254 height 38
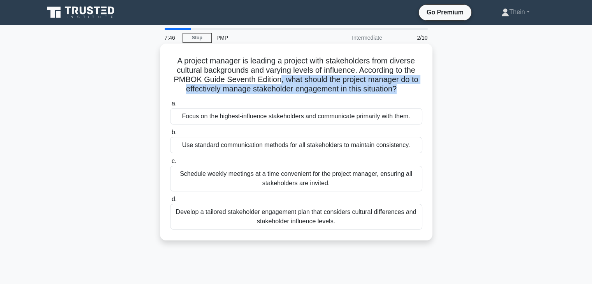
drag, startPoint x: 278, startPoint y: 78, endPoint x: 398, endPoint y: 93, distance: 120.5
click at [398, 93] on h5 "A project manager is leading a project with stakeholders from diverse cultural …" at bounding box center [296, 75] width 254 height 38
click at [213, 87] on h5 "A project manager is leading a project with stakeholders from diverse cultural …" at bounding box center [296, 75] width 254 height 38
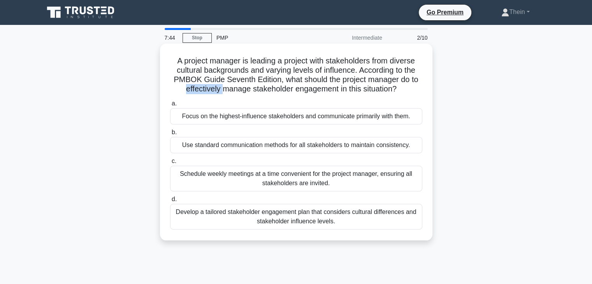
click at [213, 87] on h5 "A project manager is leading a project with stakeholders from diverse cultural …" at bounding box center [296, 75] width 254 height 38
click at [255, 89] on h5 "A project manager is leading a project with stakeholders from diverse cultural …" at bounding box center [296, 75] width 254 height 38
drag, startPoint x: 255, startPoint y: 89, endPoint x: 265, endPoint y: 90, distance: 9.4
click at [257, 89] on h5 "A project manager is leading a project with stakeholders from diverse cultural …" at bounding box center [296, 75] width 254 height 38
click at [307, 90] on h5 "A project manager is leading a project with stakeholders from diverse cultural …" at bounding box center [296, 75] width 254 height 38
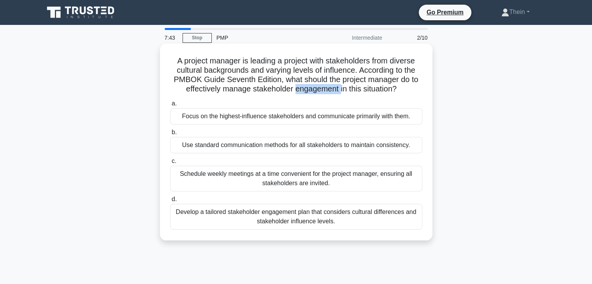
click at [307, 90] on h5 "A project manager is leading a project with stakeholders from diverse cultural …" at bounding box center [296, 75] width 254 height 38
click at [386, 94] on h5 "A project manager is leading a project with stakeholders from diverse cultural …" at bounding box center [296, 75] width 254 height 38
drag, startPoint x: 183, startPoint y: 86, endPoint x: 411, endPoint y: 89, distance: 227.8
click at [411, 89] on h5 "A project manager is leading a project with stakeholders from diverse cultural …" at bounding box center [296, 75] width 254 height 38
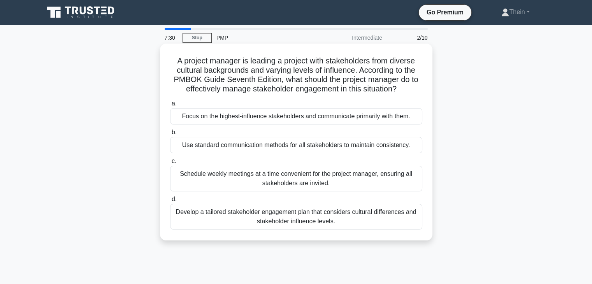
drag, startPoint x: 236, startPoint y: 99, endPoint x: 408, endPoint y: 105, distance: 172.2
click at [408, 105] on div "a. Focus on the highest-influence stakeholders and communicate primarily with t…" at bounding box center [296, 164] width 262 height 134
drag, startPoint x: 319, startPoint y: 61, endPoint x: 380, endPoint y: 60, distance: 61.5
click at [380, 60] on h5 "A project manager is leading a project with stakeholders from diverse cultural …" at bounding box center [296, 75] width 254 height 38
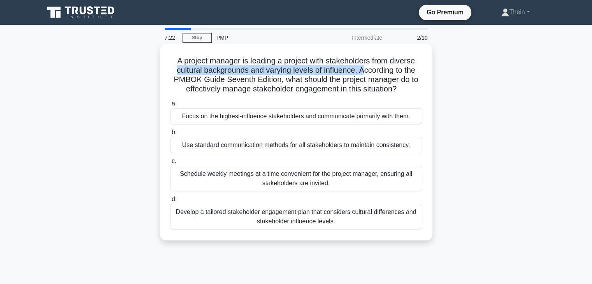
drag, startPoint x: 156, startPoint y: 70, endPoint x: 366, endPoint y: 69, distance: 209.9
click at [366, 69] on div "A project manager is leading a project with stakeholders from diverse cultural …" at bounding box center [296, 149] width 514 height 206
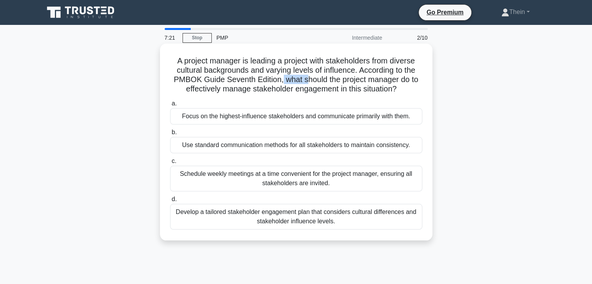
drag, startPoint x: 281, startPoint y: 80, endPoint x: 249, endPoint y: 86, distance: 32.5
click at [299, 79] on h5 "A project manager is leading a project with stakeholders from diverse cultural …" at bounding box center [296, 75] width 254 height 38
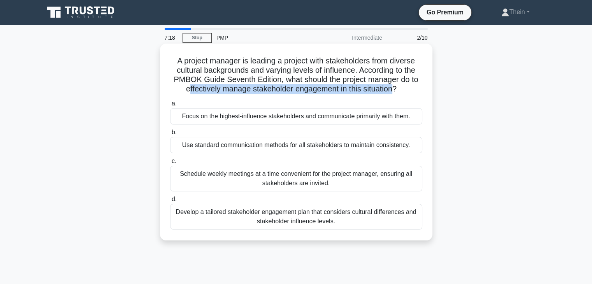
drag, startPoint x: 189, startPoint y: 88, endPoint x: 396, endPoint y: 92, distance: 207.2
click at [396, 92] on h5 "A project manager is leading a project with stakeholders from diverse cultural …" at bounding box center [296, 75] width 254 height 38
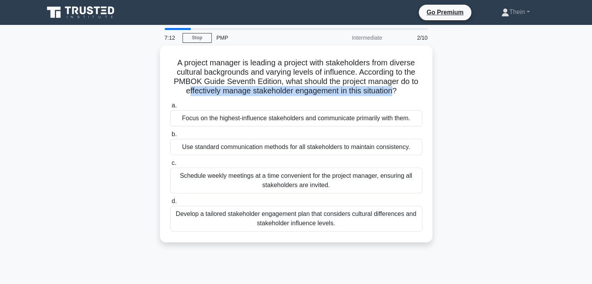
drag, startPoint x: 192, startPoint y: 102, endPoint x: 508, endPoint y: 135, distance: 317.6
click at [470, 124] on div "A project manager is leading a project with stakeholders from diverse cultural …" at bounding box center [296, 149] width 514 height 206
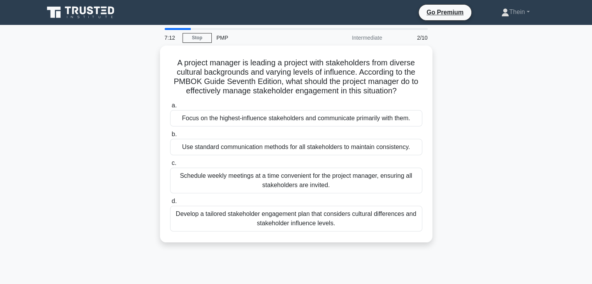
click at [509, 135] on div "A project manager is leading a project with stakeholders from diverse cultural …" at bounding box center [296, 149] width 514 height 206
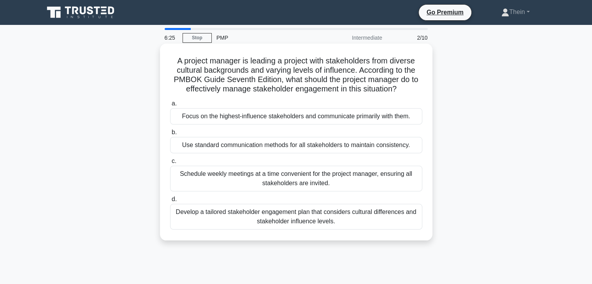
click at [333, 71] on h5 "A project manager is leading a project with stakeholders from diverse cultural …" at bounding box center [296, 75] width 254 height 38
click at [292, 72] on h5 "A project manager is leading a project with stakeholders from diverse cultural …" at bounding box center [296, 75] width 254 height 38
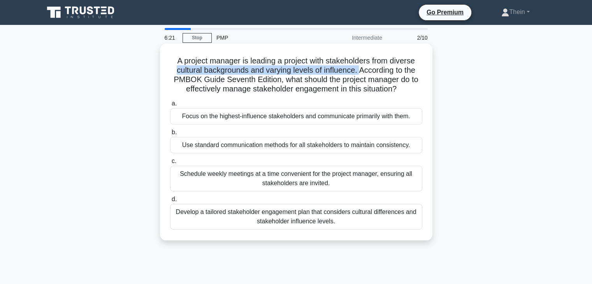
drag, startPoint x: 172, startPoint y: 74, endPoint x: 361, endPoint y: 73, distance: 188.9
click at [361, 73] on h5 "A project manager is leading a project with stakeholders from diverse cultural …" at bounding box center [296, 75] width 254 height 38
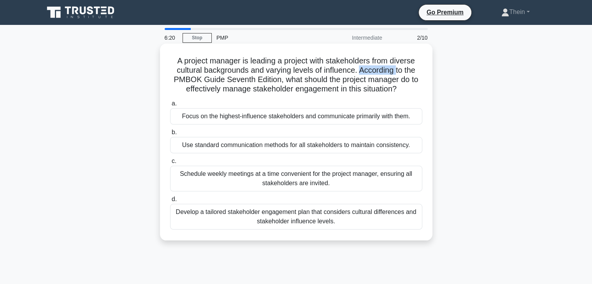
click at [361, 73] on h5 "A project manager is leading a project with stakeholders from diverse cultural …" at bounding box center [296, 75] width 254 height 38
drag, startPoint x: 284, startPoint y: 84, endPoint x: 402, endPoint y: 93, distance: 118.4
click at [402, 93] on h5 "A project manager is leading a project with stakeholders from diverse cultural …" at bounding box center [296, 75] width 254 height 38
click at [402, 93] on icon ".spinner_0XTQ{transform-origin:center;animation:spinner_y6GP .75s linear infini…" at bounding box center [401, 89] width 9 height 9
click at [302, 168] on div "Schedule weekly meetings at a time convenient for the project manager, ensuring…" at bounding box center [296, 179] width 252 height 26
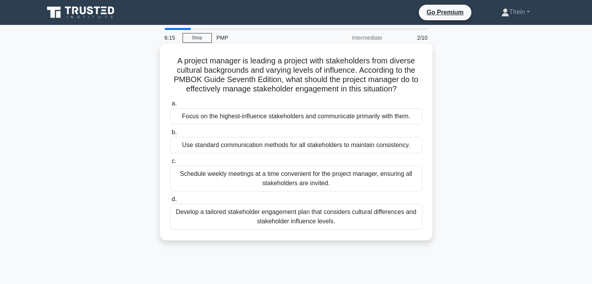
click at [170, 164] on input "c. Schedule weekly meetings at a time convenient for the project manager, ensur…" at bounding box center [170, 161] width 0 height 5
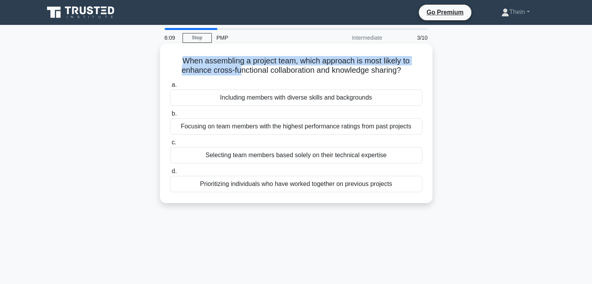
drag, startPoint x: 176, startPoint y: 60, endPoint x: 238, endPoint y: 74, distance: 64.0
click at [238, 74] on h5 "When assembling a project team, which approach is most likely to enhance cross-…" at bounding box center [296, 65] width 254 height 19
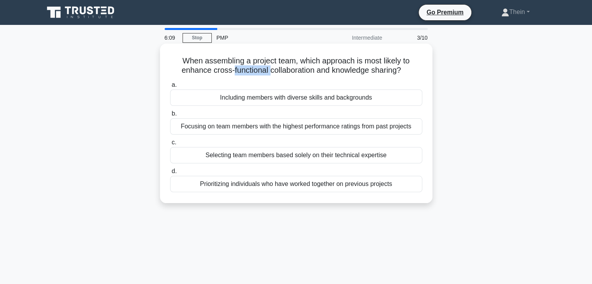
click at [238, 74] on h5 "When assembling a project team, which approach is most likely to enhance cross-…" at bounding box center [296, 65] width 254 height 19
click at [293, 75] on h5 "When assembling a project team, which approach is most likely to enhance cross-…" at bounding box center [296, 65] width 254 height 19
click at [225, 58] on h5 "When assembling a project team, which approach is most likely to enhance cross-…" at bounding box center [296, 65] width 254 height 19
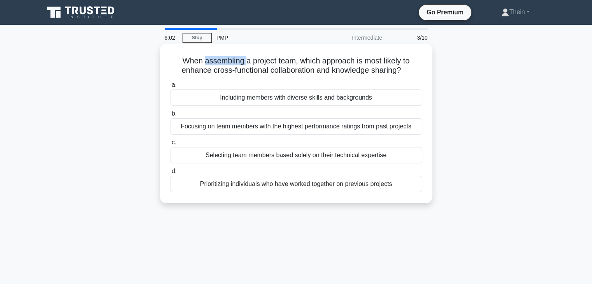
drag, startPoint x: 409, startPoint y: 72, endPoint x: 172, endPoint y: 61, distance: 237.8
click at [172, 61] on h5 "When assembling a project team, which approach is most likely to enhance cross-…" at bounding box center [296, 65] width 254 height 19
copy h5 "When assembling a project team, which approach is most likely to enhance cross-…"
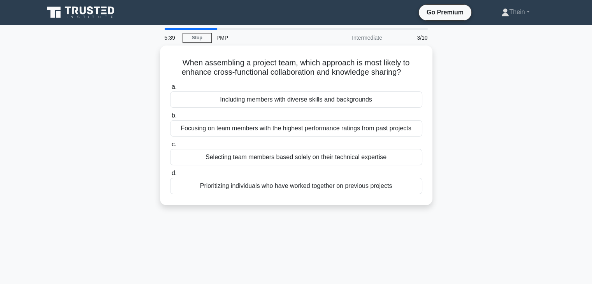
click at [92, 87] on div "When assembling a project team, which approach is most likely to enhance cross-…" at bounding box center [296, 130] width 514 height 169
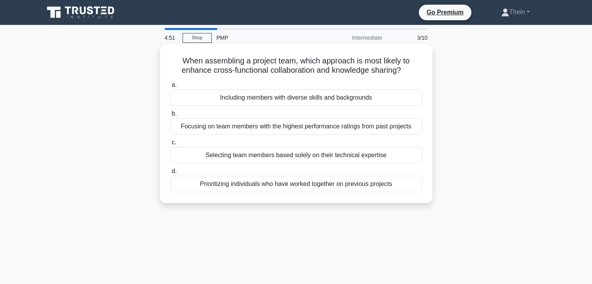
click at [205, 160] on div "Selecting team members based solely on their technical expertise" at bounding box center [296, 155] width 252 height 16
click at [170, 145] on input "c. Selecting team members based solely on their technical expertise" at bounding box center [170, 142] width 0 height 5
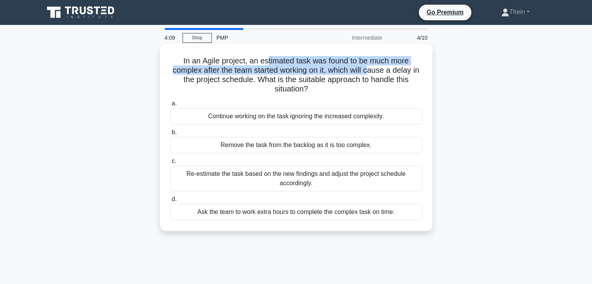
drag, startPoint x: 267, startPoint y: 63, endPoint x: 383, endPoint y: 72, distance: 116.0
click at [383, 72] on h5 "In an Agile project, an estimated task was found to be much more complex after …" at bounding box center [296, 75] width 254 height 38
click at [369, 69] on h5 "In an Agile project, an estimated task was found to be much more complex after …" at bounding box center [296, 75] width 254 height 38
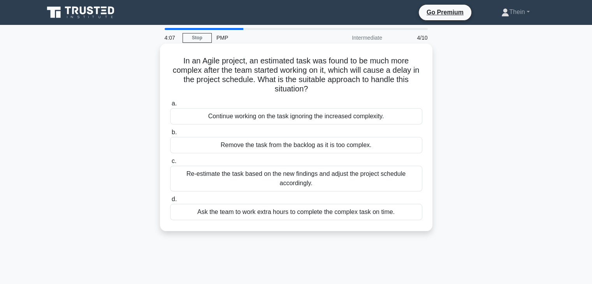
click at [264, 76] on h5 "In an Agile project, an estimated task was found to be much more complex after …" at bounding box center [296, 75] width 254 height 38
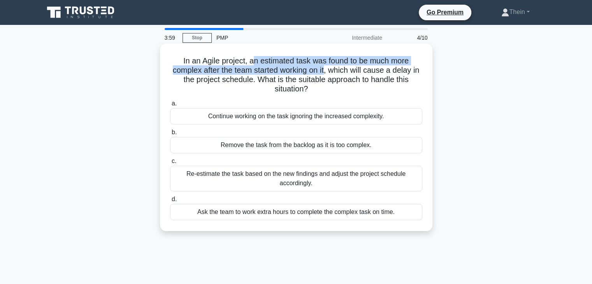
drag, startPoint x: 251, startPoint y: 60, endPoint x: 331, endPoint y: 72, distance: 81.2
click at [331, 72] on h5 "In an Agile project, an estimated task was found to be much more complex after …" at bounding box center [296, 75] width 254 height 38
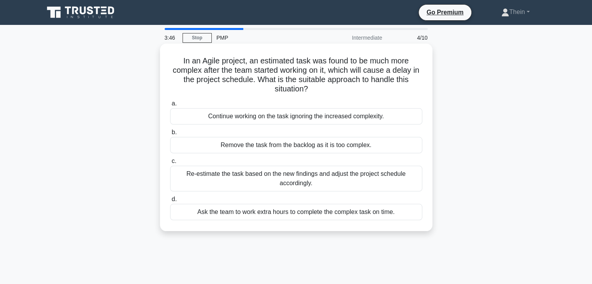
drag, startPoint x: 254, startPoint y: 81, endPoint x: 315, endPoint y: 91, distance: 61.9
click at [315, 91] on h5 "In an Agile project, an estimated task was found to be much more complex after …" at bounding box center [296, 75] width 254 height 38
drag, startPoint x: 219, startPoint y: 97, endPoint x: 166, endPoint y: 91, distance: 53.3
click at [166, 91] on div "In an Agile project, an estimated task was found to be much more complex after …" at bounding box center [296, 137] width 266 height 181
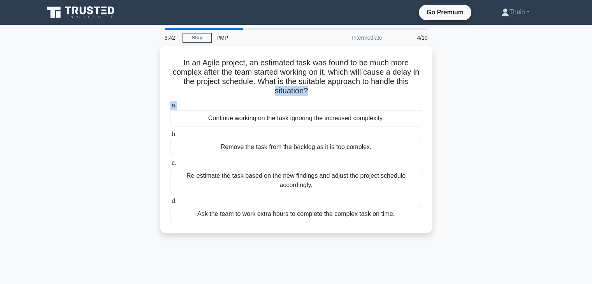
click at [102, 106] on div "In an Agile project, an estimated task was found to be much more complex after …" at bounding box center [296, 144] width 514 height 197
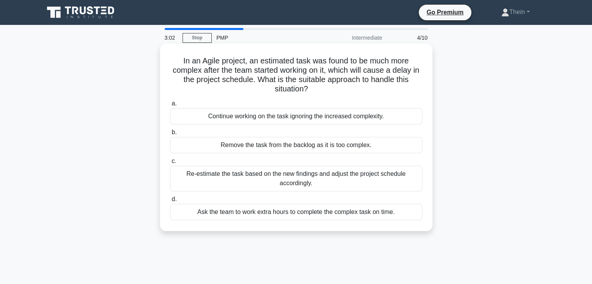
click at [259, 189] on div "Re-estimate the task based on the new findings and adjust the project schedule …" at bounding box center [296, 179] width 252 height 26
click at [170, 164] on input "c. Re-estimate the task based on the new findings and adjust the project schedu…" at bounding box center [170, 161] width 0 height 5
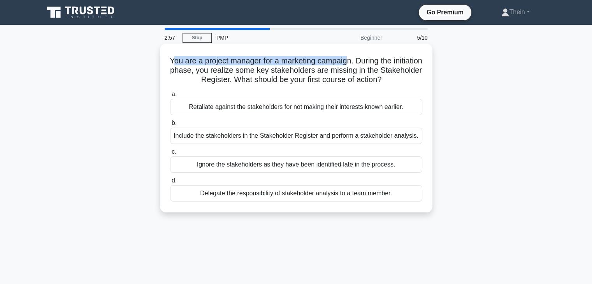
drag, startPoint x: 185, startPoint y: 62, endPoint x: 364, endPoint y: 59, distance: 179.2
click at [364, 59] on h5 "You are a project manager for a marketing campaign. During the initiation phase…" at bounding box center [296, 70] width 254 height 29
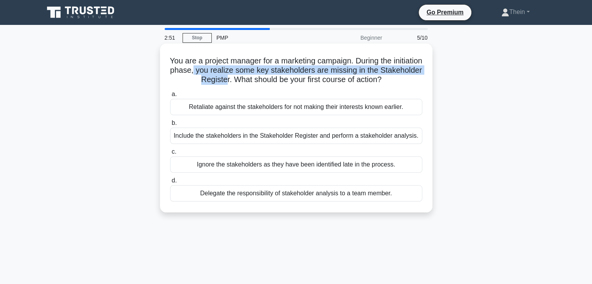
drag, startPoint x: 231, startPoint y: 68, endPoint x: 245, endPoint y: 84, distance: 21.5
click at [245, 84] on h5 "You are a project manager for a marketing campaign. During the initiation phase…" at bounding box center [296, 70] width 254 height 29
drag, startPoint x: 254, startPoint y: 83, endPoint x: 426, endPoint y: 76, distance: 171.9
click at [426, 76] on div "You are a project manager for a marketing campaign. During the initiation phase…" at bounding box center [296, 128] width 266 height 163
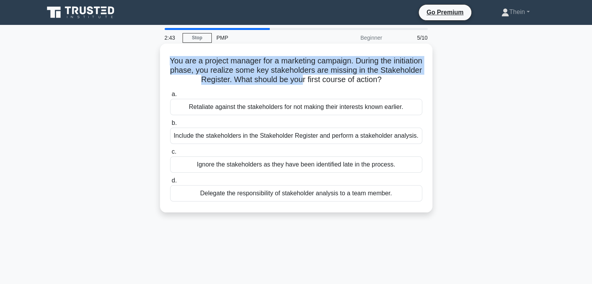
drag, startPoint x: 177, startPoint y: 56, endPoint x: 322, endPoint y: 77, distance: 146.7
click at [322, 77] on h5 "You are a project manager for a marketing campaign. During the initiation phase…" at bounding box center [296, 70] width 254 height 29
click at [256, 84] on h5 "You are a project manager for a marketing campaign. During the initiation phase…" at bounding box center [296, 70] width 254 height 29
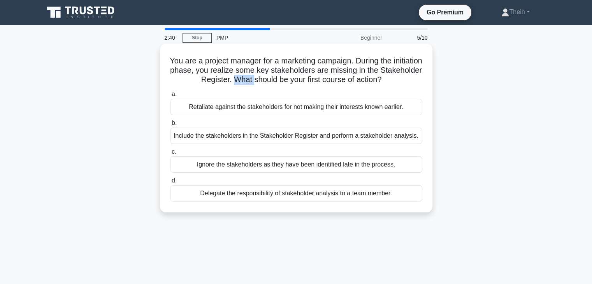
click at [256, 84] on h5 "You are a project manager for a marketing campaign. During the initiation phase…" at bounding box center [296, 70] width 254 height 29
drag, startPoint x: 438, startPoint y: 204, endPoint x: 246, endPoint y: 183, distance: 193.2
click at [246, 183] on div "You are a project manager for a marketing campaign. During the initiation phase…" at bounding box center [296, 135] width 514 height 178
copy label "Delegate the responsibility of stakeholder analysis to a team member."
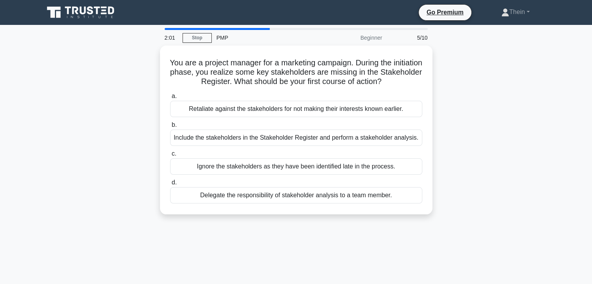
click at [68, 169] on div "You are a project manager for a marketing campaign. During the initiation phase…" at bounding box center [296, 135] width 514 height 178
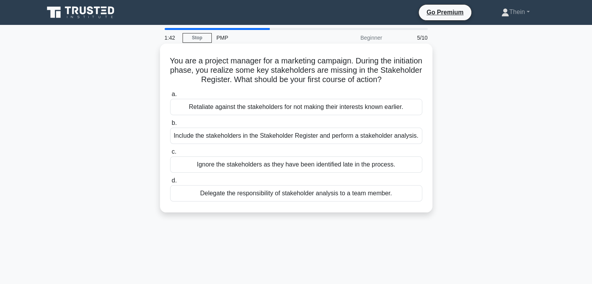
click at [271, 194] on div "Delegate the responsibility of stakeholder analysis to a team member." at bounding box center [296, 193] width 252 height 16
click at [170, 183] on input "d. Delegate the responsibility of stakeholder analysis to a team member." at bounding box center [170, 180] width 0 height 5
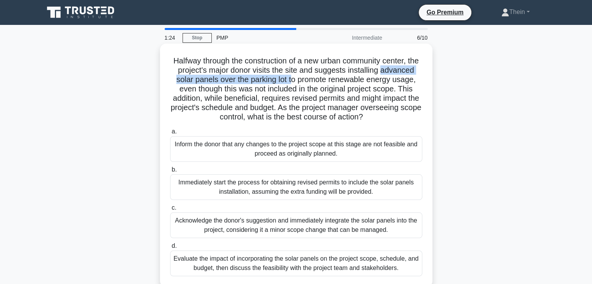
drag, startPoint x: 177, startPoint y: 78, endPoint x: 335, endPoint y: 76, distance: 158.1
click at [335, 76] on h5 "Halfway through the construction of a new urban community center, the project's…" at bounding box center [296, 89] width 254 height 66
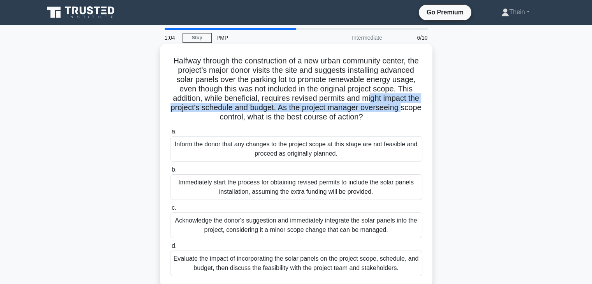
drag, startPoint x: 196, startPoint y: 109, endPoint x: 248, endPoint y: 119, distance: 52.8
click at [248, 119] on h5 "Halfway through the construction of a new urban community center, the project's…" at bounding box center [296, 89] width 254 height 66
drag, startPoint x: 304, startPoint y: 114, endPoint x: 421, endPoint y: 126, distance: 117.8
click at [421, 122] on h5 "Halfway through the construction of a new urban community center, the project's…" at bounding box center [296, 89] width 254 height 66
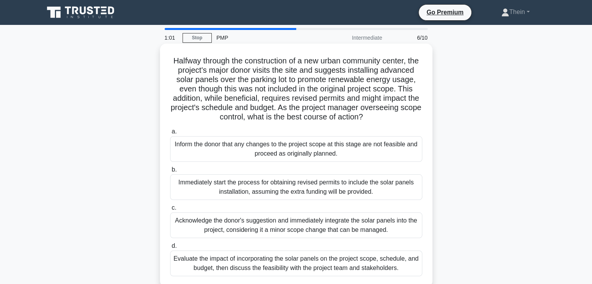
click at [421, 122] on h5 "Halfway through the construction of a new urban community center, the project's…" at bounding box center [296, 89] width 254 height 66
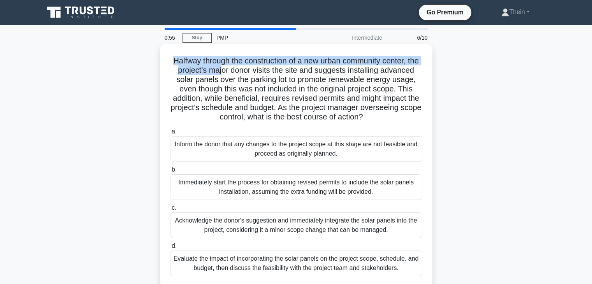
drag, startPoint x: 173, startPoint y: 61, endPoint x: 245, endPoint y: 69, distance: 73.2
click at [245, 69] on h5 "Halfway through the construction of a new urban community center, the project's…" at bounding box center [296, 89] width 254 height 66
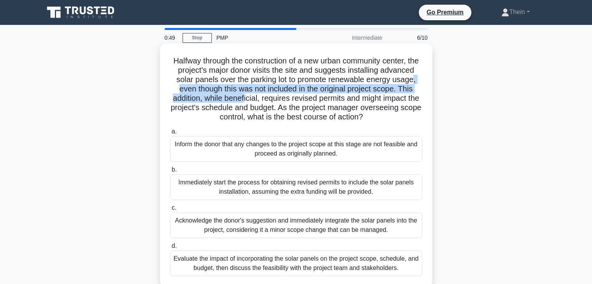
drag, startPoint x: 218, startPoint y: 86, endPoint x: 294, endPoint y: 98, distance: 77.2
click at [294, 98] on h5 "Halfway through the construction of a new urban community center, the project's…" at bounding box center [296, 89] width 254 height 66
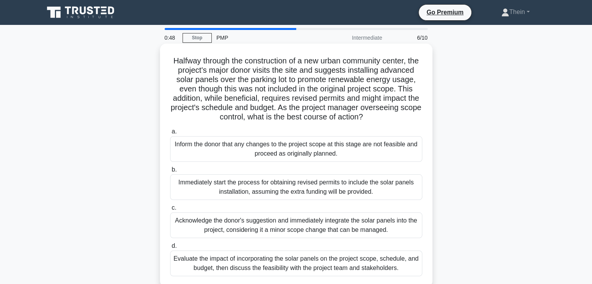
click at [327, 122] on h5 "Halfway through the construction of a new urban community center, the project's…" at bounding box center [296, 89] width 254 height 66
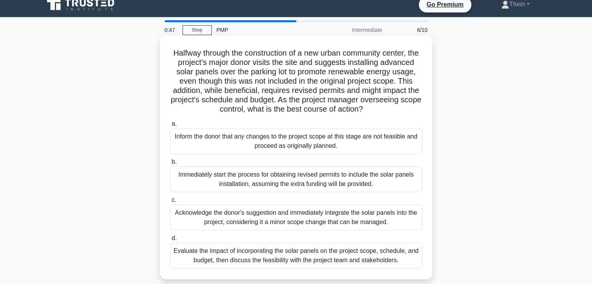
scroll to position [11, 0]
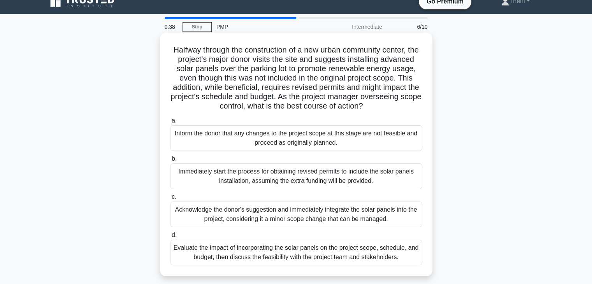
click at [262, 63] on h5 "Halfway through the construction of a new urban community center, the project's…" at bounding box center [296, 78] width 254 height 66
click at [336, 67] on h5 "Halfway through the construction of a new urban community center, the project's…" at bounding box center [296, 78] width 254 height 66
click at [271, 227] on div "Acknowledge the donor's suggestion and immediately integrate the solar panels i…" at bounding box center [296, 215] width 252 height 26
click at [170, 200] on input "c. Acknowledge the donor's suggestion and immediately integrate the solar panel…" at bounding box center [170, 197] width 0 height 5
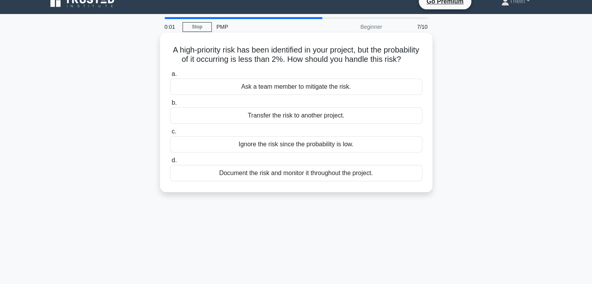
scroll to position [0, 0]
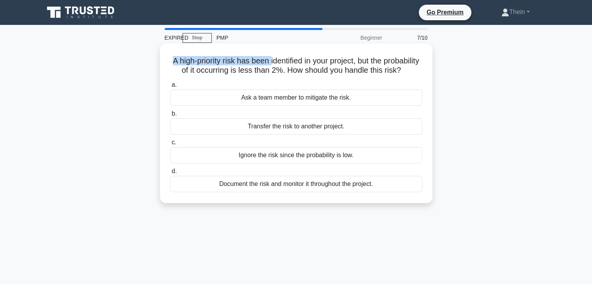
drag, startPoint x: 183, startPoint y: 53, endPoint x: 288, endPoint y: 53, distance: 104.7
click at [288, 53] on div "A high-priority risk has been identified in your project, but the probability o…" at bounding box center [296, 123] width 266 height 153
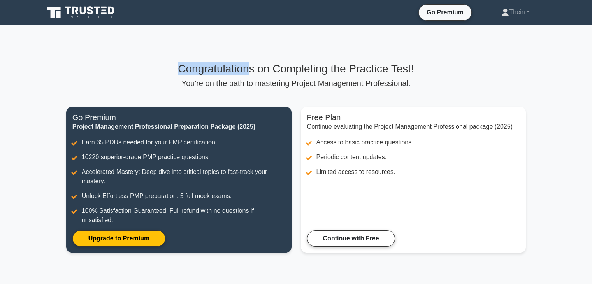
drag, startPoint x: 176, startPoint y: 58, endPoint x: 251, endPoint y: 66, distance: 75.9
click at [251, 66] on div "Congratulations on Completing the Practice Test! You're on the path to masterin…" at bounding box center [297, 162] width 470 height 275
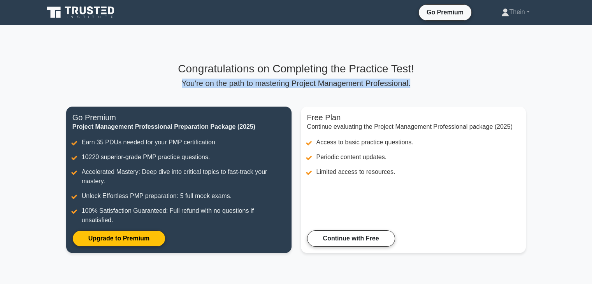
drag, startPoint x: 181, startPoint y: 81, endPoint x: 424, endPoint y: 83, distance: 243.0
click at [414, 82] on p "You're on the path to mastering Project Management Professional." at bounding box center [296, 83] width 460 height 9
click at [424, 83] on p "You're on the path to mastering Project Management Professional." at bounding box center [296, 83] width 460 height 9
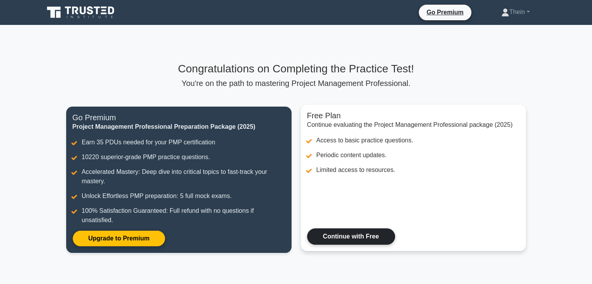
scroll to position [101, 0]
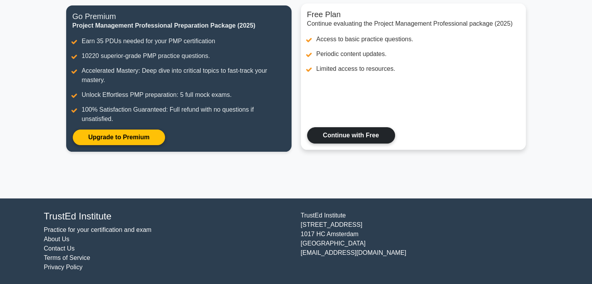
click at [330, 144] on link "Continue with Free" at bounding box center [351, 135] width 88 height 16
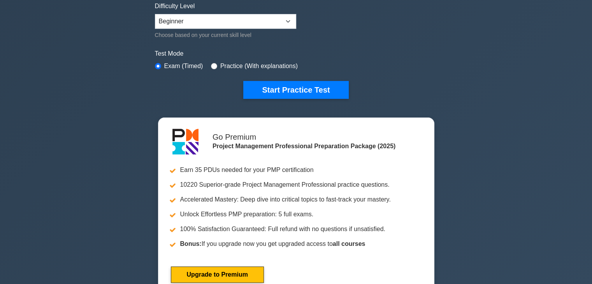
scroll to position [78, 0]
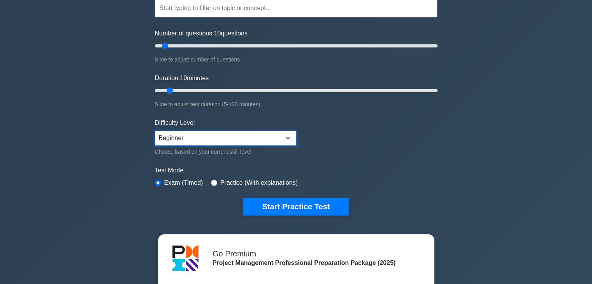
click at [278, 132] on select "Beginner Intermediate Expert" at bounding box center [225, 138] width 141 height 15
click at [484, 165] on div "Project Management Professional Customize Your Next Practice Test Topics Scope …" at bounding box center [296, 184] width 592 height 475
click at [214, 133] on select "Beginner Intermediate Expert" at bounding box center [225, 138] width 141 height 15
click at [514, 146] on div "Project Management Professional Customize Your Next Practice Test Topics Scope …" at bounding box center [296, 184] width 592 height 475
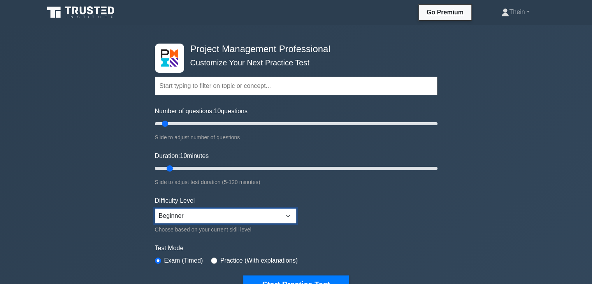
click at [205, 215] on select "Beginner Intermediate Expert" at bounding box center [225, 216] width 141 height 15
click at [41, 187] on div "Project Management Professional Customize Your Next Practice Test Topics Scope …" at bounding box center [296, 262] width 592 height 475
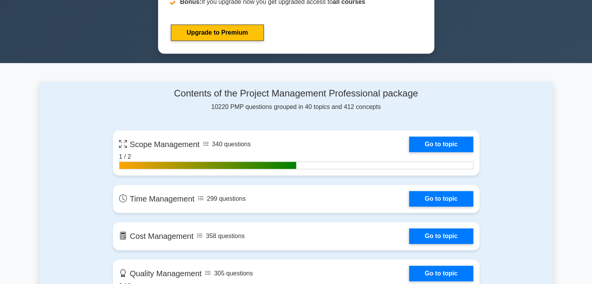
scroll to position [436, 0]
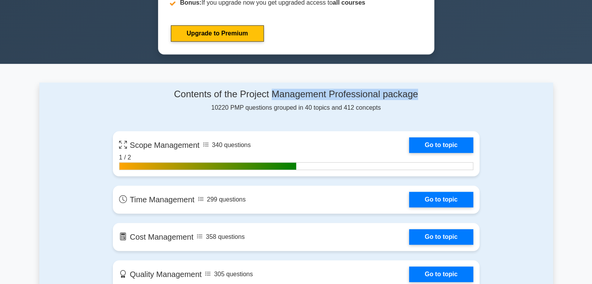
drag, startPoint x: 329, startPoint y: 83, endPoint x: 437, endPoint y: 83, distance: 107.5
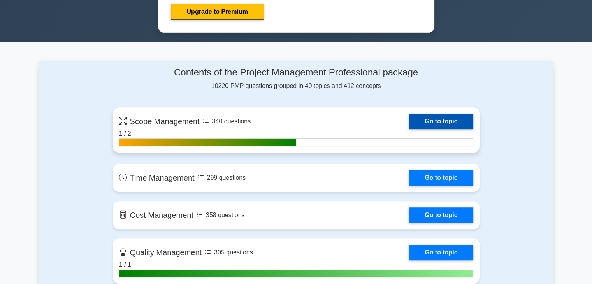
scroll to position [459, 0]
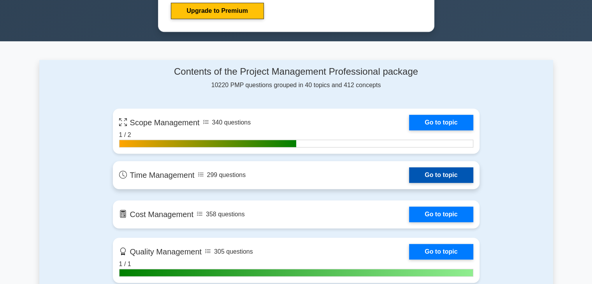
click at [431, 173] on link "Go to topic" at bounding box center [441, 175] width 64 height 16
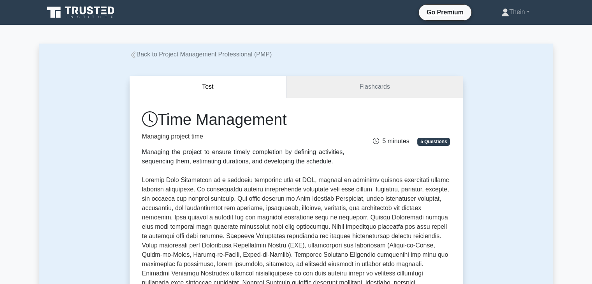
click at [373, 93] on link "Flashcards" at bounding box center [375, 87] width 176 height 22
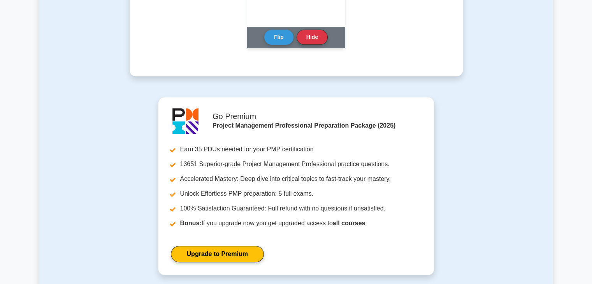
scroll to position [855, 0]
